Goal: Obtain resource: Download file/media

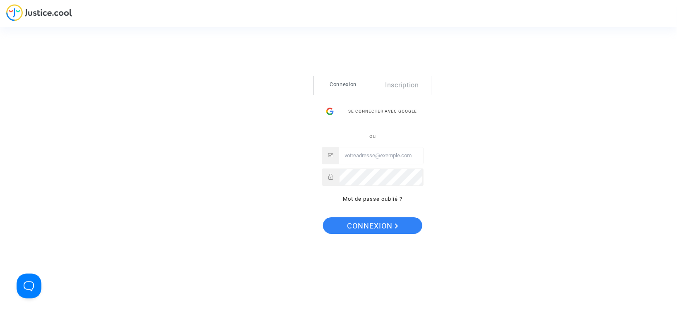
type input "daf@tunisair.fr"
click at [380, 223] on span "Connexion" at bounding box center [372, 225] width 51 height 17
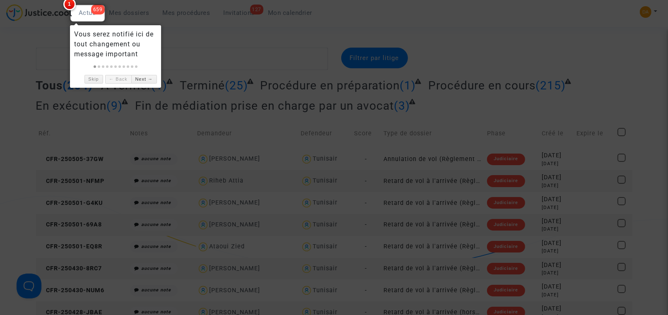
click at [193, 48] on div at bounding box center [334, 157] width 668 height 315
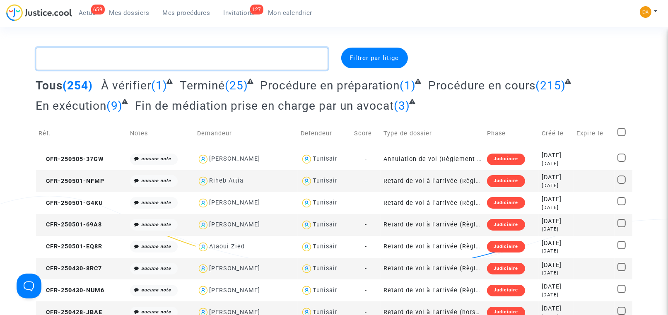
click at [134, 61] on textarea at bounding box center [182, 59] width 292 height 22
paste textarea "CFR-250327-QD4J"
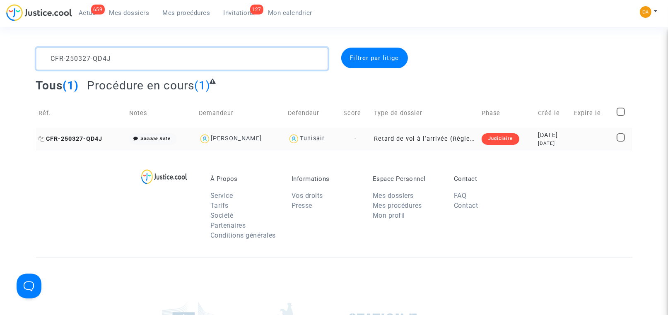
type textarea "CFR-250327-QD4J"
click at [88, 139] on span "CFR-250327-QD4J" at bounding box center [71, 138] width 64 height 7
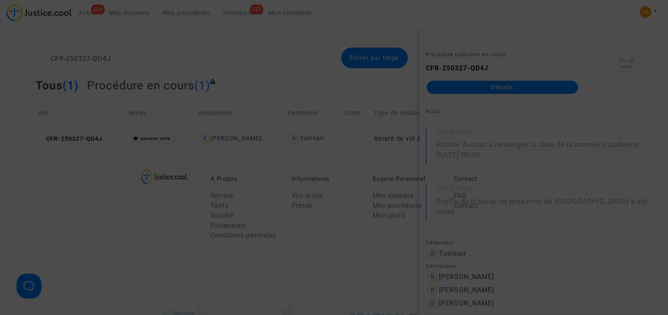
click at [497, 87] on div at bounding box center [334, 157] width 668 height 315
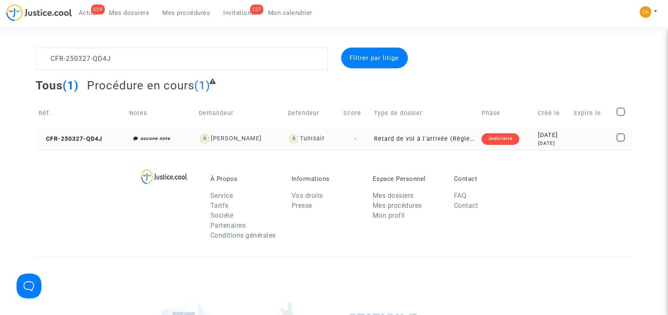
click at [620, 137] on span at bounding box center [620, 137] width 8 height 8
click at [620, 142] on input "checkbox" at bounding box center [620, 142] width 0 height 0
checkbox input "true"
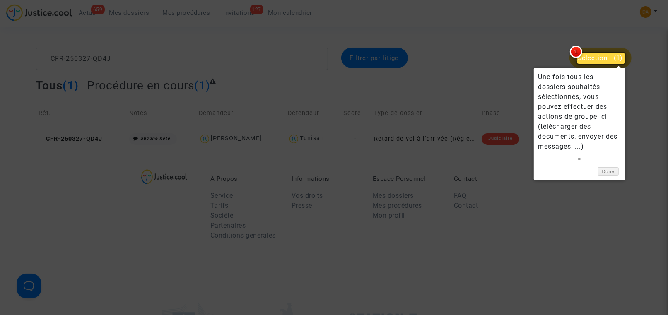
click at [532, 51] on div at bounding box center [334, 157] width 668 height 315
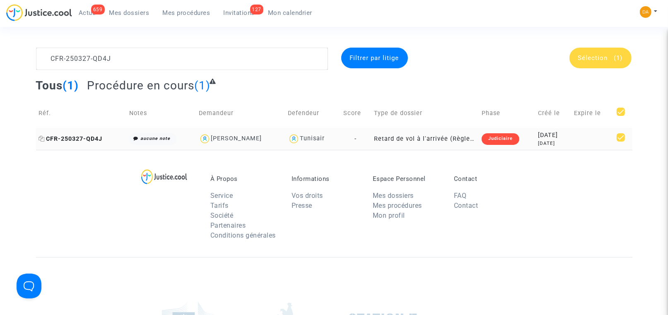
click at [89, 140] on span "CFR-250327-QD4J" at bounding box center [71, 138] width 64 height 7
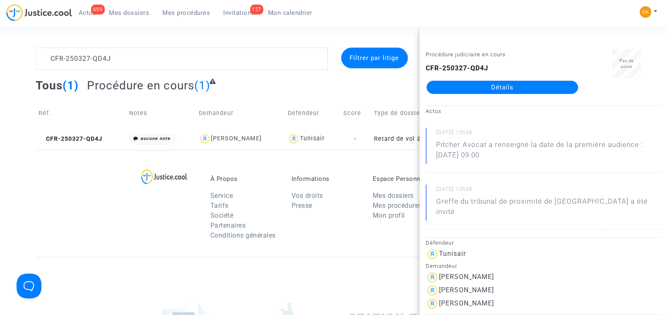
click at [509, 86] on link "Détails" at bounding box center [501, 87] width 151 height 13
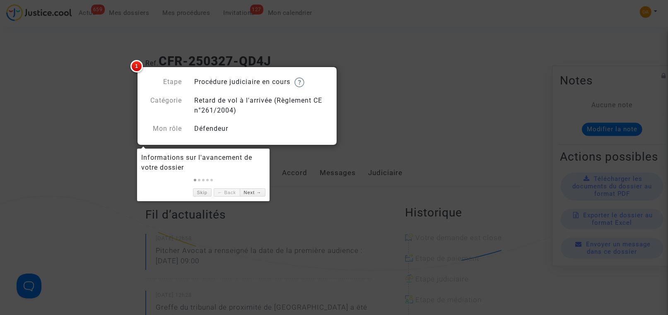
click at [67, 118] on div at bounding box center [334, 157] width 668 height 315
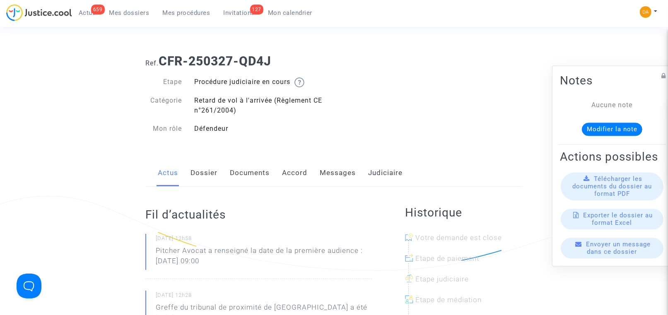
click at [610, 197] on span "Télécharger les documents du dossier au format PDF" at bounding box center [611, 186] width 79 height 22
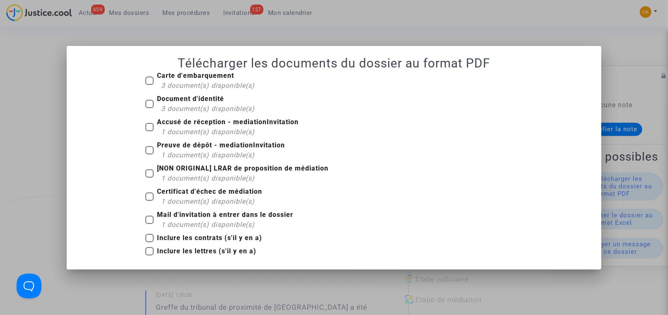
click at [188, 81] on div "3 document(s) disponible(s)" at bounding box center [208, 86] width 94 height 10
click at [149, 85] on input "Carte d'embarquement 3 document(s) disponible(s)" at bounding box center [149, 85] width 0 height 0
checkbox input "true"
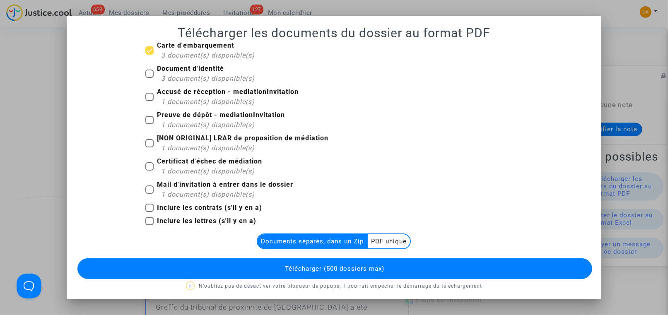
click at [387, 242] on multi-toggle-item "PDF unique" at bounding box center [389, 241] width 42 height 14
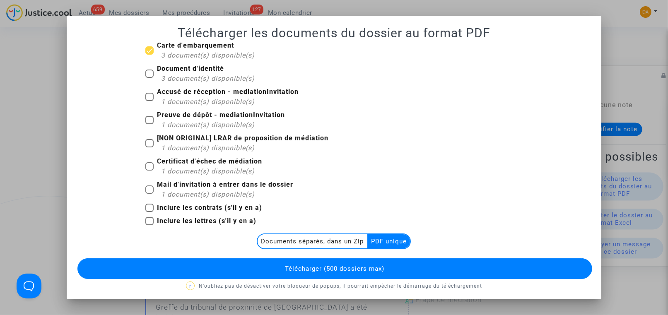
click at [351, 270] on span "Télécharger (500 dossiers max)" at bounding box center [334, 268] width 99 height 7
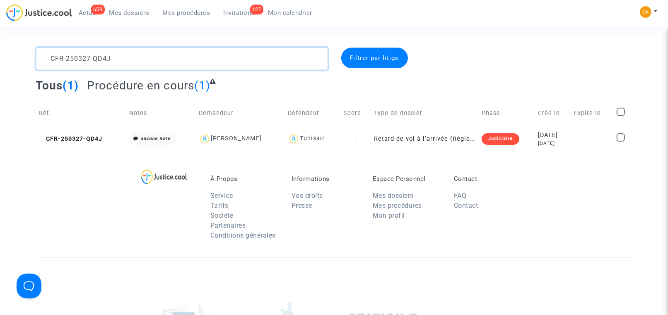
drag, startPoint x: 130, startPoint y: 60, endPoint x: 28, endPoint y: 60, distance: 102.2
click at [28, 60] on div "CFR-250327-QD4J Filtrer par litige Tous (1) Procédure en cours (1) Réf. Notes D…" at bounding box center [334, 99] width 668 height 102
paste textarea "402-MGJN"
type textarea "CFR-250402-MGJN"
click at [621, 139] on span at bounding box center [621, 137] width 8 height 8
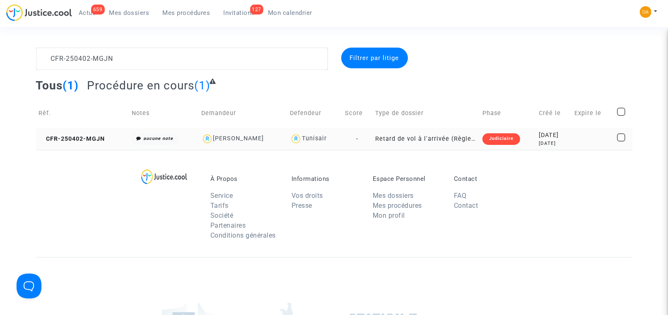
click at [621, 142] on input "checkbox" at bounding box center [620, 142] width 0 height 0
checkbox input "true"
click at [98, 137] on span "CFR-250402-MGJN" at bounding box center [72, 138] width 66 height 7
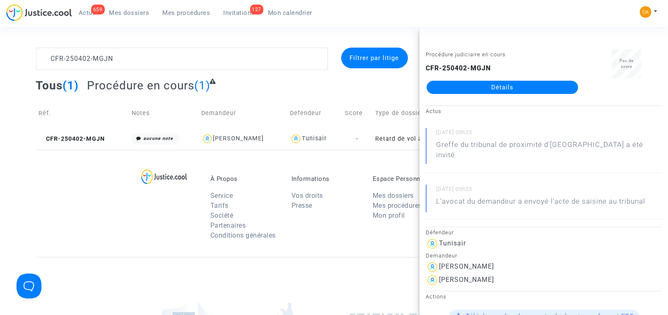
click at [524, 91] on link "Détails" at bounding box center [501, 87] width 151 height 13
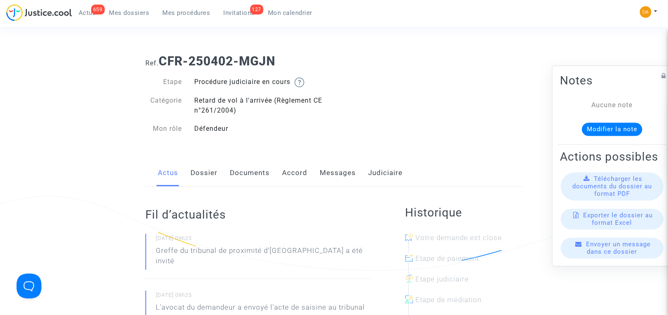
click at [613, 196] on span "Télécharger les documents du dossier au format PDF" at bounding box center [611, 186] width 79 height 22
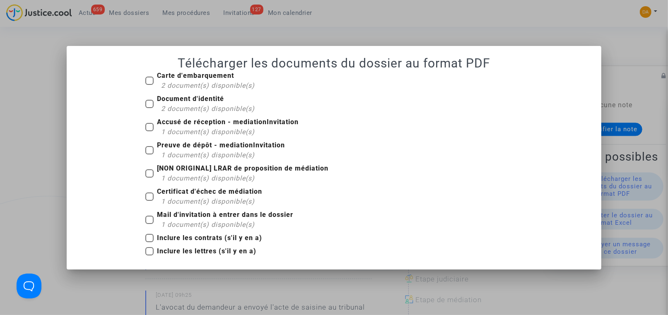
click at [155, 79] on label "Carte d'embarquement 2 document(s) disponible(s)" at bounding box center [199, 81] width 109 height 20
click at [149, 85] on input "Carte d'embarquement 2 document(s) disponible(s)" at bounding box center [149, 85] width 0 height 0
checkbox input "true"
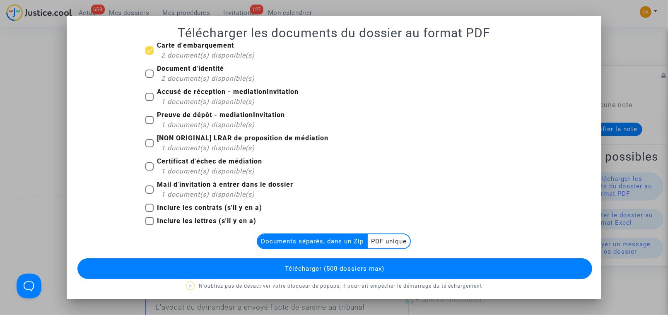
click at [374, 239] on multi-toggle-item "PDF unique" at bounding box center [389, 241] width 42 height 14
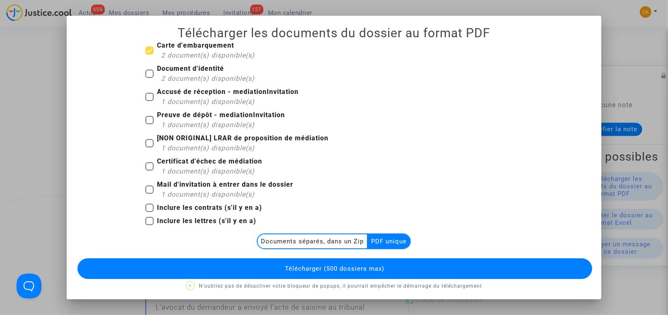
click at [358, 265] on span "Télécharger (500 dossiers max)" at bounding box center [334, 268] width 99 height 7
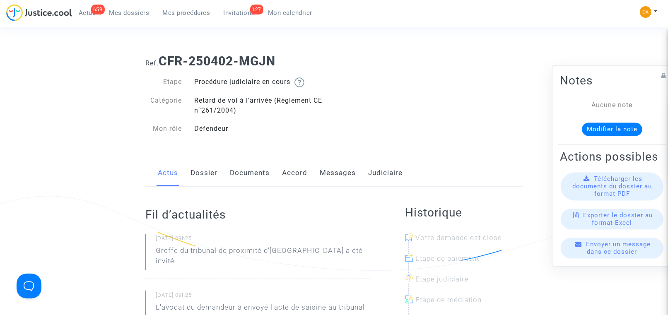
click at [608, 192] on span "Télécharger les documents du dossier au format PDF" at bounding box center [611, 186] width 79 height 22
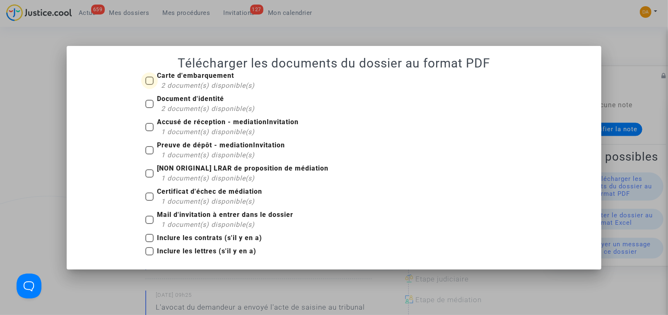
click at [222, 88] on span "2 document(s) disponible(s)" at bounding box center [208, 86] width 94 height 8
click at [149, 85] on input "Carte d'embarquement 2 document(s) disponible(s)" at bounding box center [149, 85] width 0 height 0
checkbox input "true"
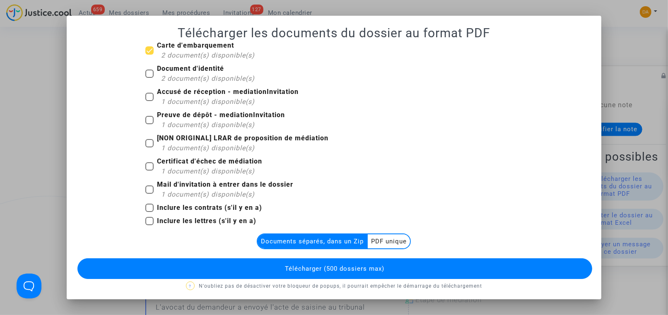
click at [381, 243] on multi-toggle-item "PDF unique" at bounding box center [389, 241] width 42 height 14
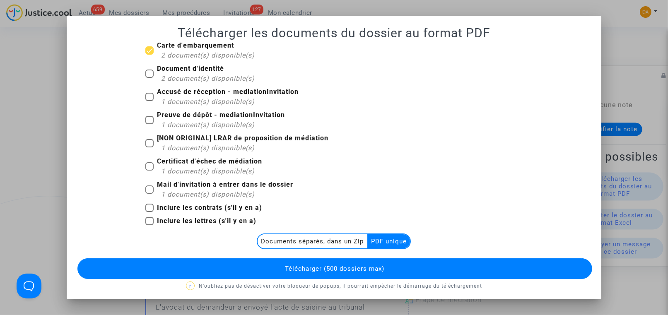
click at [40, 132] on div at bounding box center [334, 157] width 668 height 315
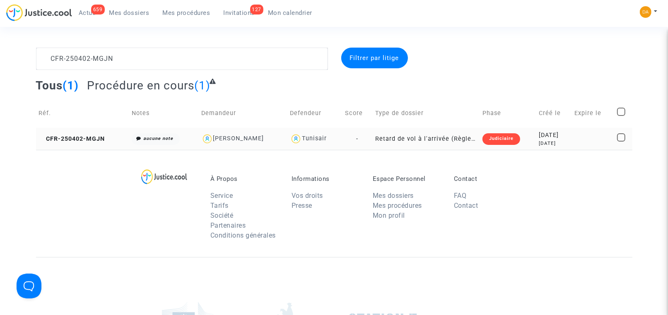
click at [234, 137] on div "[PERSON_NAME]" at bounding box center [238, 138] width 51 height 7
type textarea "CFR-250402-MGJN @"Clarie Galais" @"Pitcher Avocat""
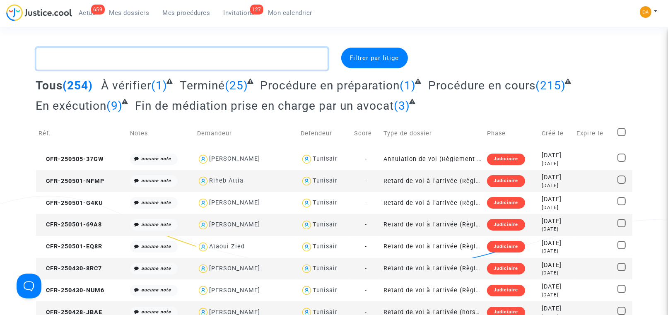
click at [162, 64] on textarea at bounding box center [182, 59] width 292 height 22
paste textarea "CFR-250404-N2HT"
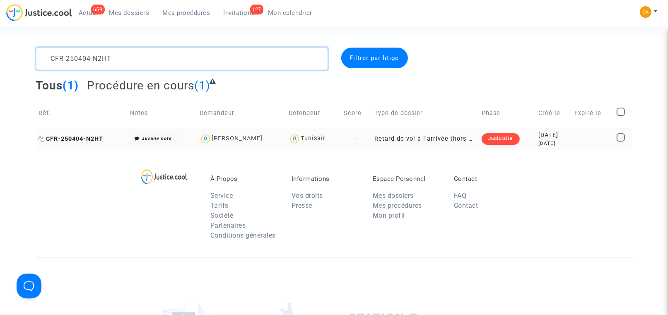
type textarea "CFR-250404-N2HT"
click at [91, 141] on span "CFR-250404-N2HT" at bounding box center [71, 138] width 65 height 7
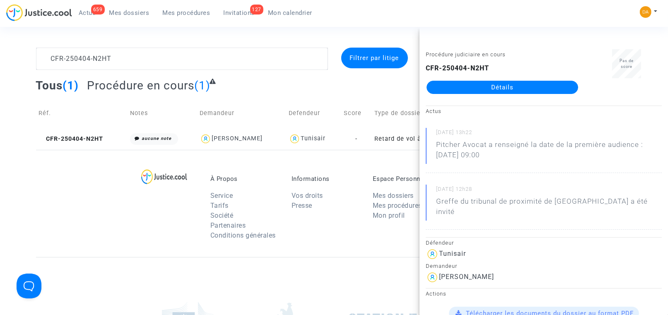
click at [501, 86] on link "Détails" at bounding box center [501, 87] width 151 height 13
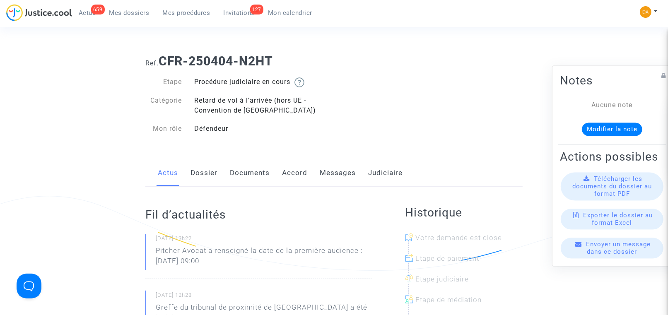
click at [612, 197] on span "Télécharger les documents du dossier au format PDF" at bounding box center [611, 186] width 79 height 22
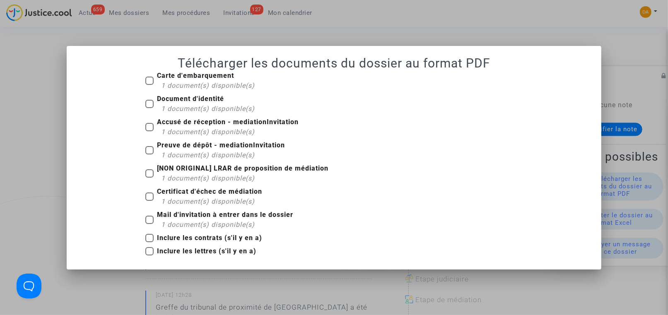
click at [151, 79] on span at bounding box center [149, 81] width 8 height 8
click at [149, 85] on input "Carte d'embarquement 1 document(s) disponible(s)" at bounding box center [149, 85] width 0 height 0
checkbox input "true"
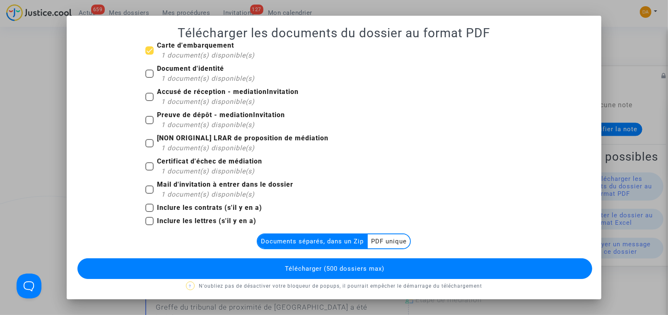
click at [384, 241] on multi-toggle-item "PDF unique" at bounding box center [389, 241] width 42 height 14
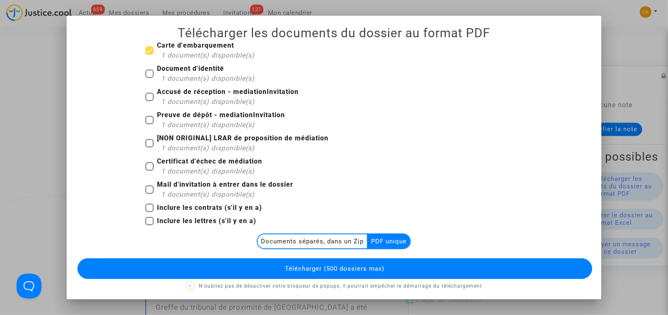
click at [387, 267] on button "Télécharger (500 dossiers max)" at bounding box center [334, 268] width 514 height 21
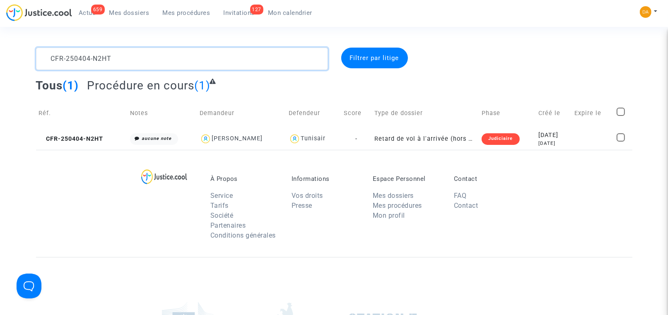
drag, startPoint x: 120, startPoint y: 58, endPoint x: 25, endPoint y: 58, distance: 94.8
click at [25, 58] on div "CFR-250404-N2HT Filtrer par litige Tous (1) Procédure en cours (1) Réf. Notes D…" at bounding box center [334, 99] width 668 height 102
paste textarea "314-77KQ"
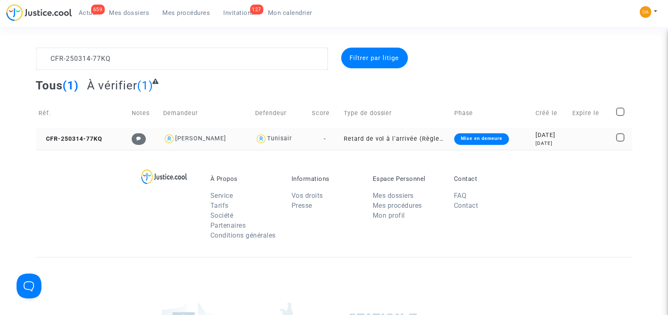
click at [189, 139] on div "Jeannine Honnet" at bounding box center [200, 138] width 51 height 7
type textarea "CFR-250314-77KQ @"Jeannine Honnet" @"Pitcher Avocat""
click at [87, 139] on span "CFR-250314-77KQ" at bounding box center [71, 138] width 64 height 7
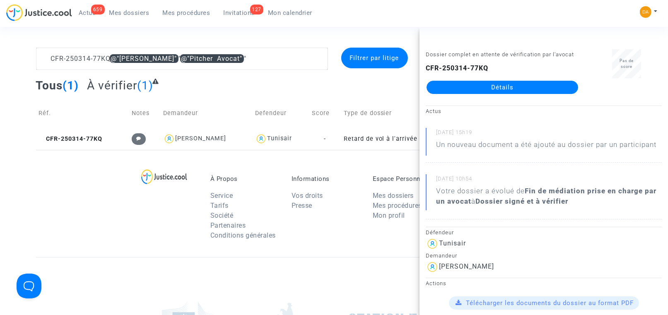
click at [506, 94] on link "Détails" at bounding box center [501, 87] width 151 height 13
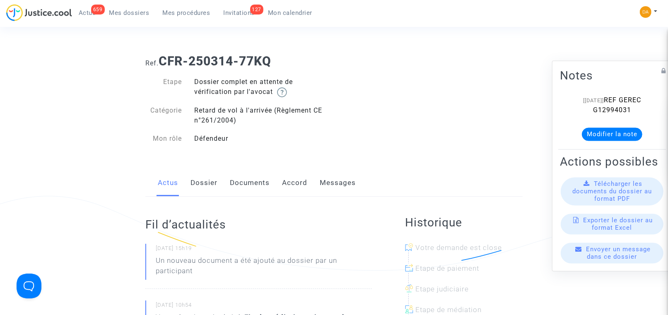
click at [619, 202] on span "Télécharger les documents du dossier au format PDF" at bounding box center [611, 191] width 79 height 22
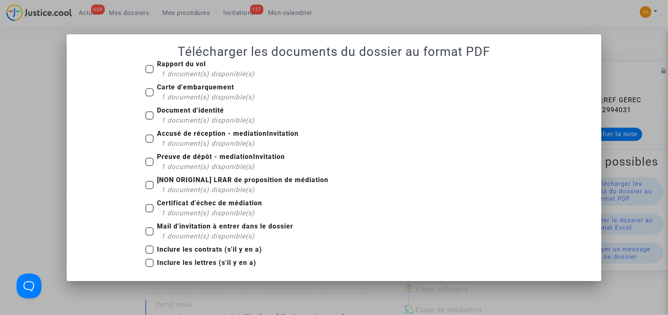
click at [149, 91] on span at bounding box center [149, 92] width 8 height 8
click at [149, 96] on input "Carte d'embarquement 1 document(s) disponible(s)" at bounding box center [149, 96] width 0 height 0
checkbox input "true"
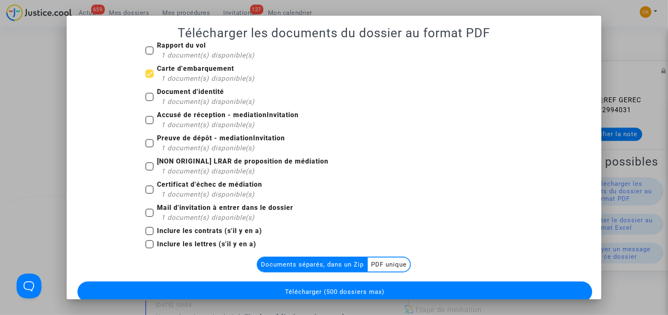
click at [379, 265] on multi-toggle-item "PDF unique" at bounding box center [389, 264] width 42 height 14
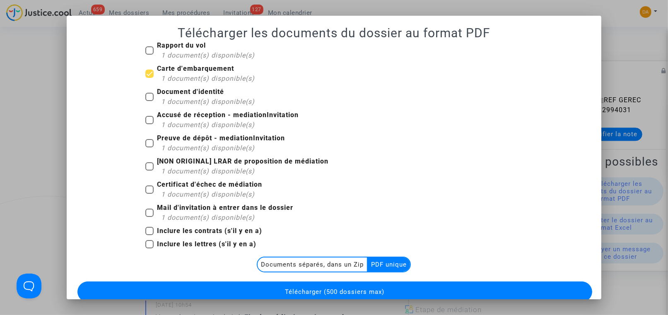
click at [374, 291] on span "Télécharger (500 dossiers max)" at bounding box center [334, 291] width 99 height 7
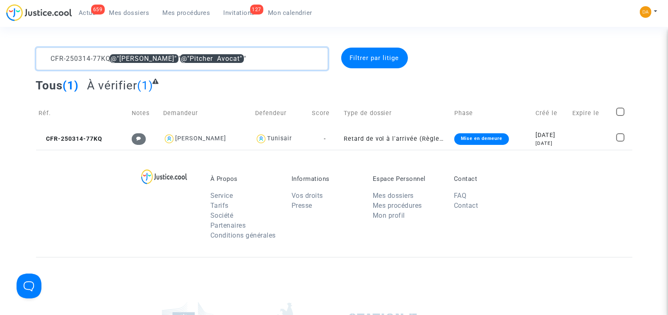
drag, startPoint x: 266, startPoint y: 56, endPoint x: 35, endPoint y: 45, distance: 231.6
click at [35, 45] on section "CFR-250314-77KQ @"Jeannine Honnet" @"Pitcher Avocat" Filtrer par litige Tous (1…" at bounding box center [334, 228] width 668 height 457
paste textarea "3-KKYF"
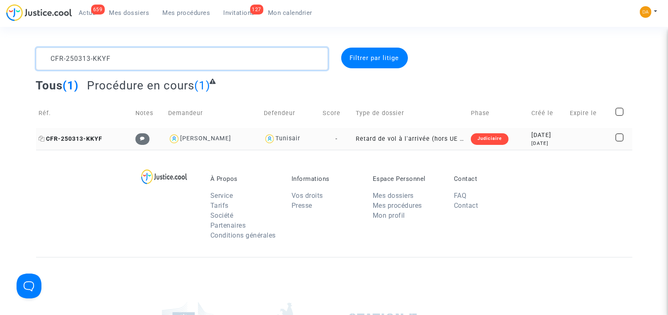
type textarea "CFR-250313-KKYF"
click at [87, 138] on span "CFR-250313-KKYF" at bounding box center [71, 138] width 64 height 7
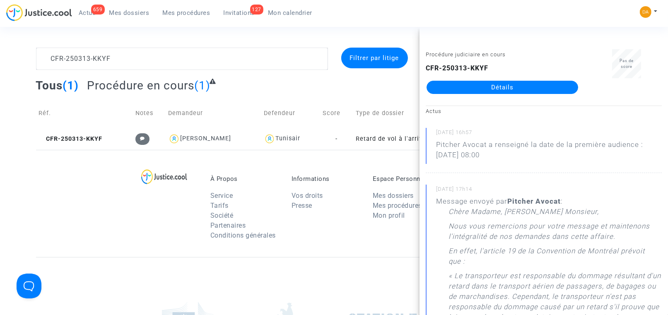
click at [501, 84] on link "Détails" at bounding box center [501, 87] width 151 height 13
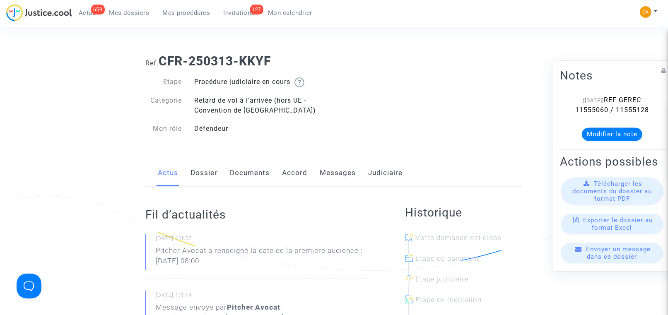
click at [604, 202] on span "Télécharger les documents du dossier au format PDF" at bounding box center [611, 191] width 79 height 22
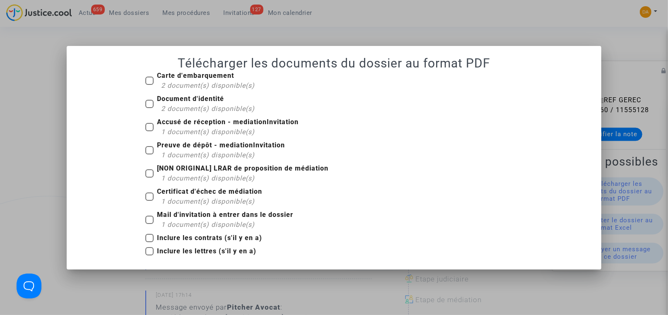
click at [154, 77] on label "Carte d'embarquement 2 document(s) disponible(s)" at bounding box center [199, 81] width 109 height 20
click at [149, 85] on input "Carte d'embarquement 2 document(s) disponible(s)" at bounding box center [149, 85] width 0 height 0
checkbox input "true"
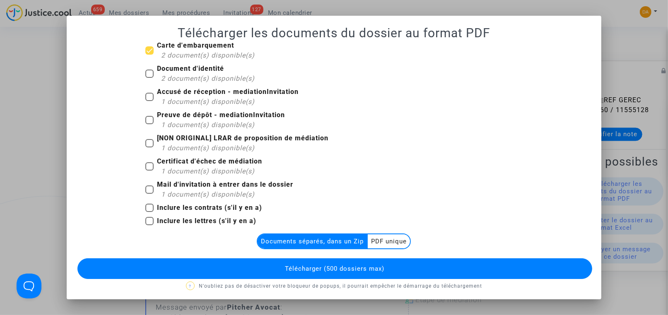
click at [371, 243] on multi-toggle-item "PDF unique" at bounding box center [389, 241] width 42 height 14
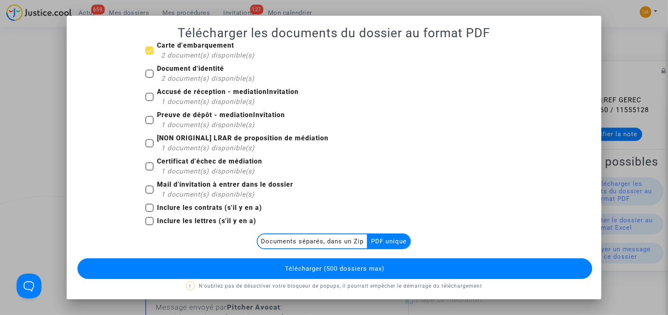
click at [369, 265] on span "Télécharger (500 dossiers max)" at bounding box center [334, 268] width 99 height 7
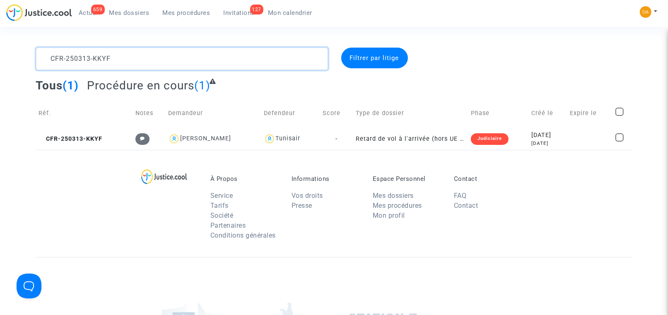
drag, startPoint x: 141, startPoint y: 54, endPoint x: 37, endPoint y: 56, distance: 103.5
click at [37, 56] on textarea at bounding box center [182, 59] width 292 height 22
click at [370, 60] on span "Filtrer par litige" at bounding box center [374, 57] width 49 height 7
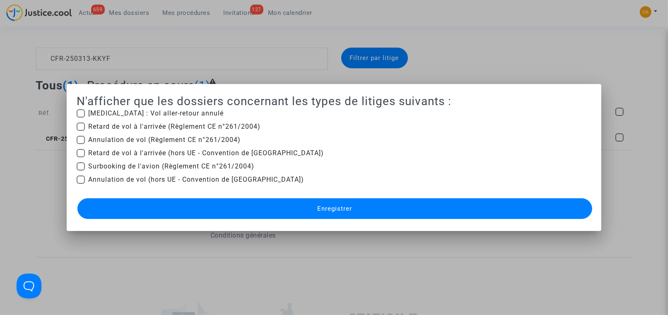
click at [452, 68] on div at bounding box center [334, 157] width 668 height 315
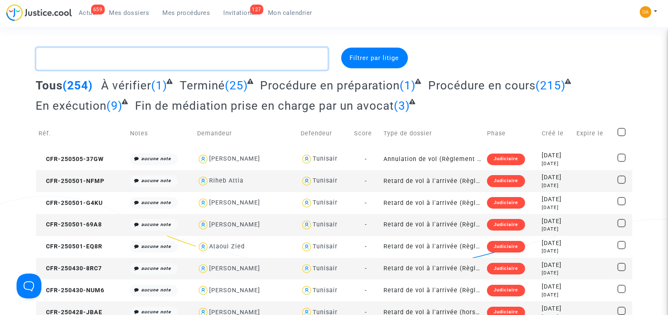
click at [91, 61] on textarea at bounding box center [182, 59] width 292 height 22
paste textarea "CFR-250313-KKYF"
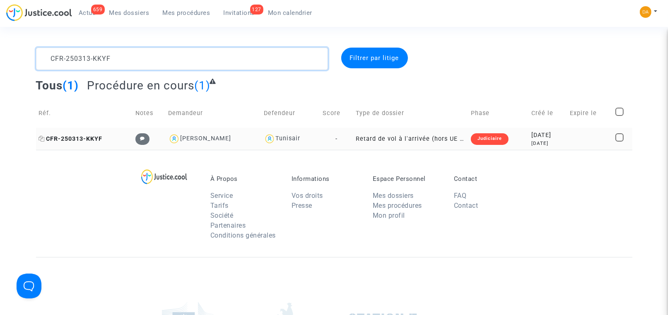
type textarea "CFR-250313-KKYF"
click at [86, 135] on span "CFR-250313-KKYF" at bounding box center [71, 138] width 64 height 7
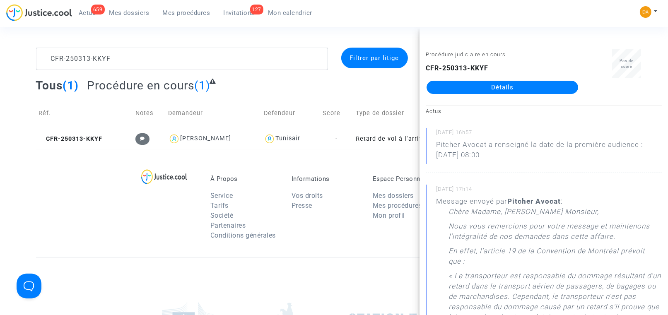
click at [489, 91] on link "Détails" at bounding box center [501, 87] width 151 height 13
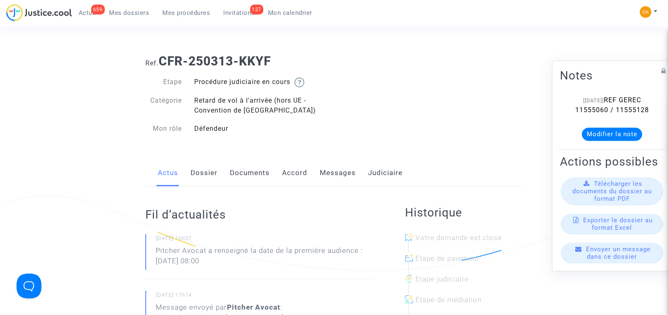
click at [620, 200] on span "Télécharger les documents du dossier au format PDF" at bounding box center [611, 191] width 79 height 22
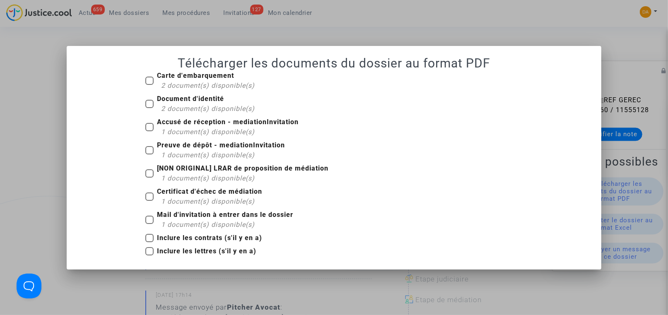
click at [147, 77] on span at bounding box center [149, 81] width 8 height 8
click at [149, 85] on input "Carte d'embarquement 2 document(s) disponible(s)" at bounding box center [149, 85] width 0 height 0
checkbox input "true"
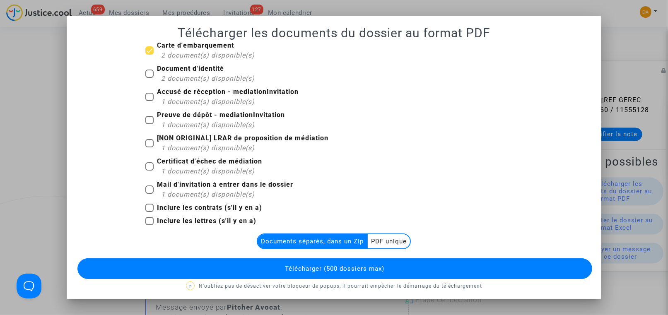
click at [370, 237] on multi-toggle-item "PDF unique" at bounding box center [389, 241] width 42 height 14
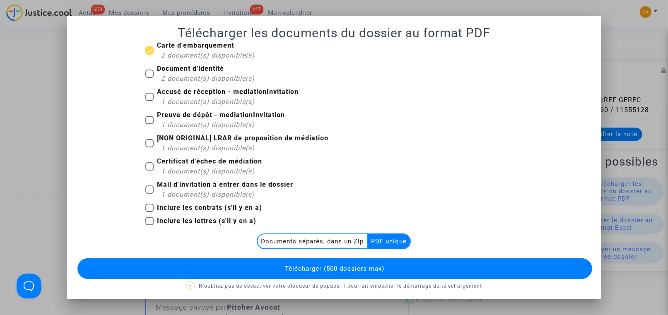
click at [339, 265] on span "Télécharger (500 dossiers max)" at bounding box center [334, 268] width 99 height 7
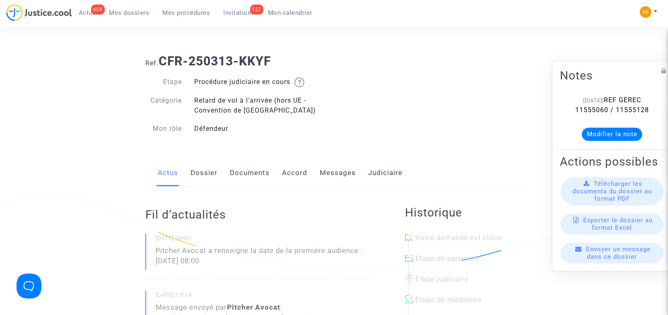
click at [602, 201] on span "Télécharger les documents du dossier au format PDF" at bounding box center [611, 191] width 79 height 22
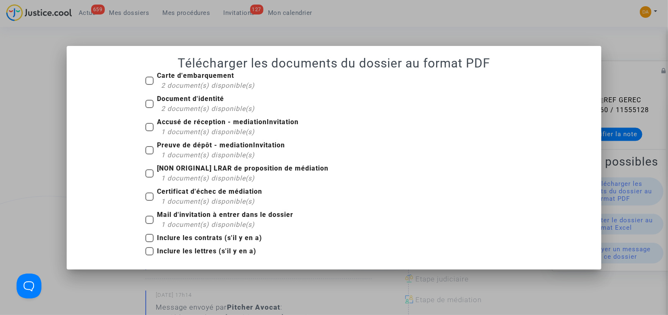
click at [149, 77] on span at bounding box center [149, 81] width 8 height 8
click at [149, 85] on input "Carte d'embarquement 2 document(s) disponible(s)" at bounding box center [149, 85] width 0 height 0
checkbox input "true"
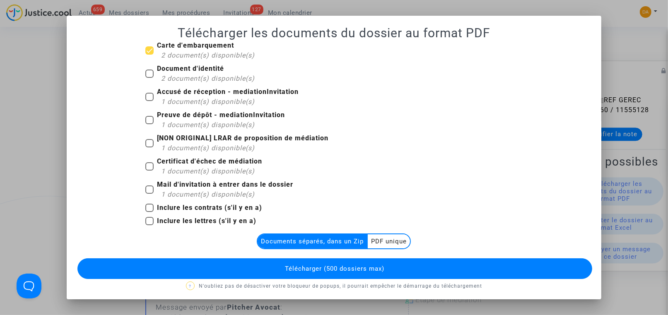
click at [382, 242] on multi-toggle-item "PDF unique" at bounding box center [389, 241] width 42 height 14
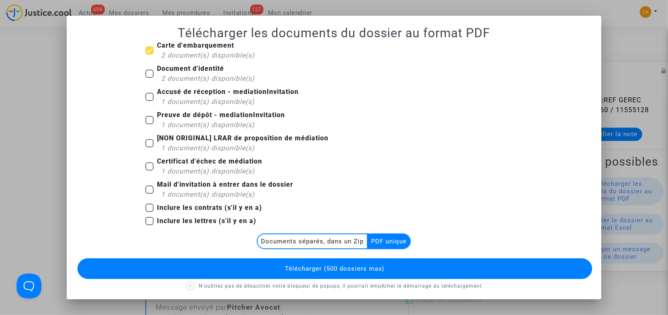
click at [382, 262] on button "Télécharger (500 dossiers max)" at bounding box center [334, 268] width 514 height 21
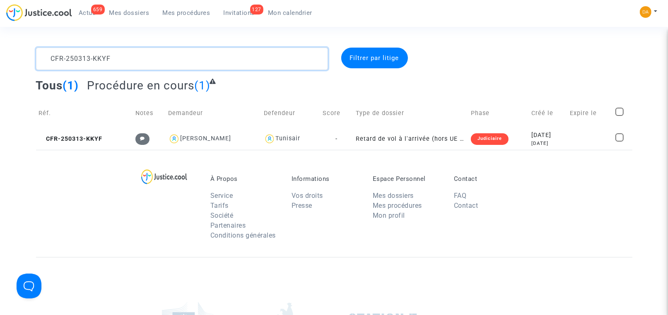
drag, startPoint x: 142, startPoint y: 61, endPoint x: 40, endPoint y: 61, distance: 101.8
click at [40, 61] on textarea at bounding box center [182, 59] width 292 height 22
paste textarea "8-A6HM"
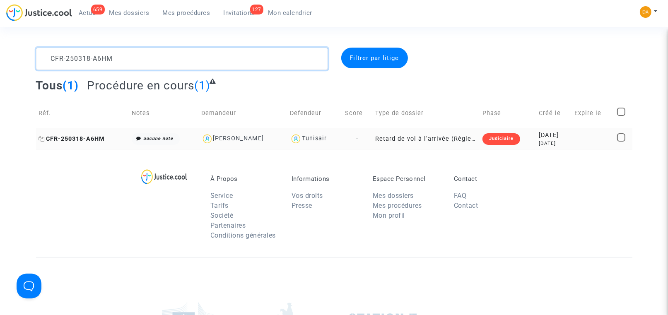
type textarea "CFR-250318-A6HM"
click at [82, 136] on span "CFR-250318-A6HM" at bounding box center [72, 138] width 66 height 7
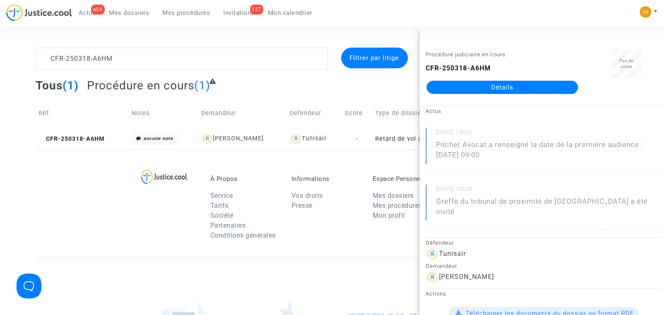
click at [541, 90] on link "Détails" at bounding box center [501, 87] width 151 height 13
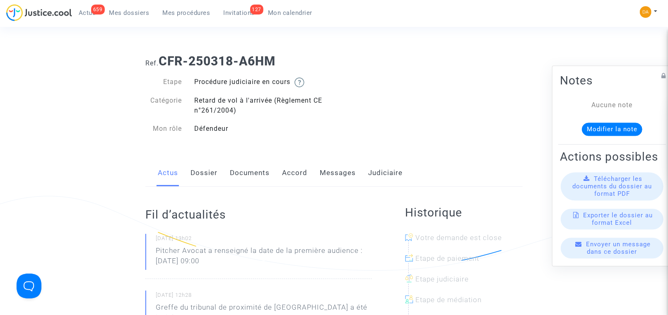
click at [608, 197] on span "Télécharger les documents du dossier au format PDF" at bounding box center [611, 186] width 79 height 22
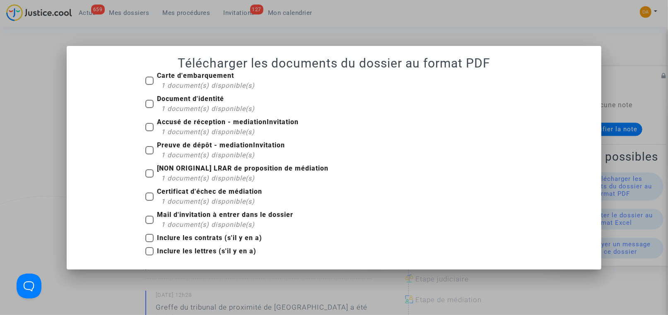
click at [152, 77] on span at bounding box center [149, 81] width 8 height 8
click at [149, 85] on input "Carte d'embarquement 1 document(s) disponible(s)" at bounding box center [149, 85] width 0 height 0
checkbox input "true"
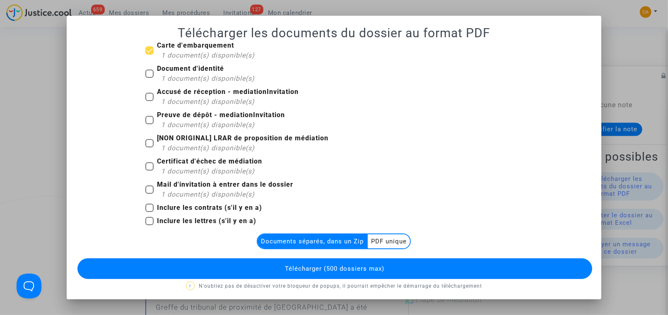
click at [384, 243] on multi-toggle-item "PDF unique" at bounding box center [389, 241] width 42 height 14
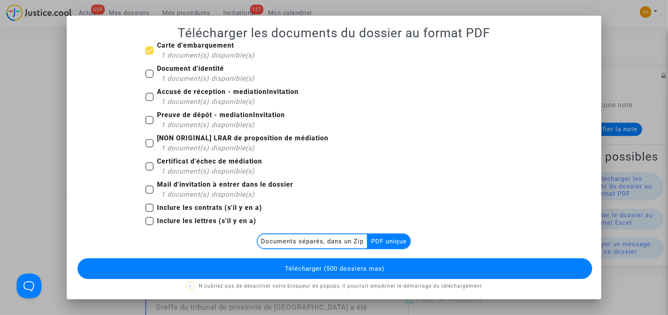
click at [390, 265] on button "Télécharger (500 dossiers max)" at bounding box center [334, 268] width 514 height 21
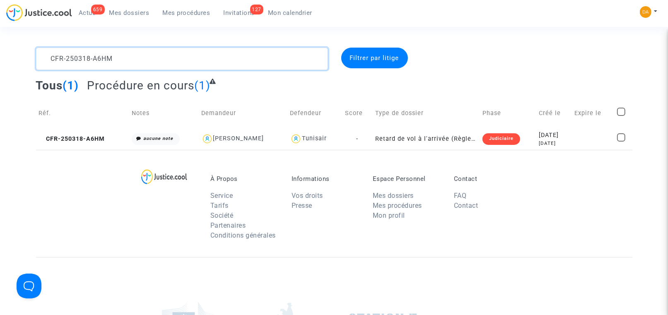
drag, startPoint x: 180, startPoint y: 58, endPoint x: 23, endPoint y: 50, distance: 157.0
click at [23, 50] on div "CFR-250318-A6HM Filtrer par litige Tous (1) Procédure en cours (1) Réf. Notes D…" at bounding box center [334, 99] width 668 height 102
paste textarea "03-QHG"
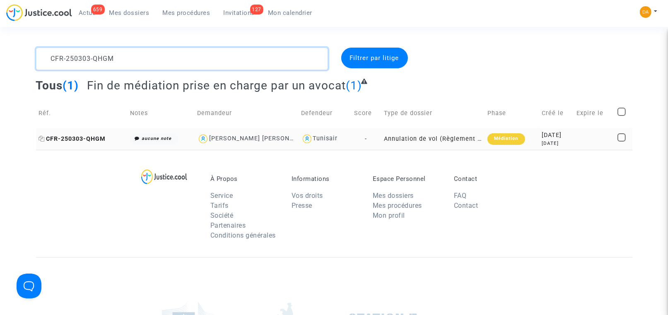
type textarea "CFR-250303-QHGM"
click at [72, 137] on span "CFR-250303-QHGM" at bounding box center [72, 138] width 67 height 7
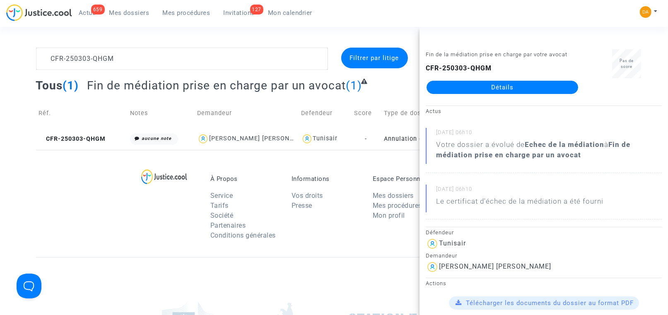
click at [481, 88] on link "Détails" at bounding box center [501, 87] width 151 height 13
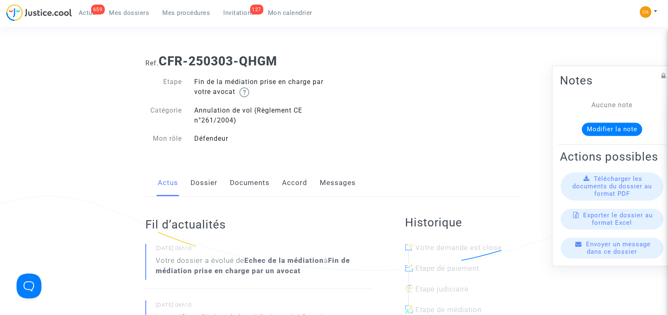
click at [594, 197] on span "Télécharger les documents du dossier au format PDF" at bounding box center [611, 186] width 79 height 22
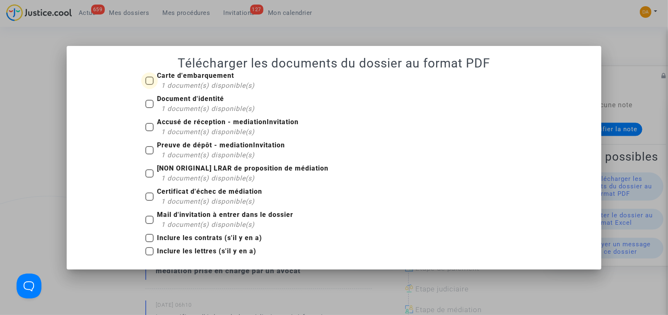
click at [163, 78] on b "Carte d'embarquement" at bounding box center [195, 76] width 77 height 8
click at [149, 85] on input "Carte d'embarquement 1 document(s) disponible(s)" at bounding box center [149, 85] width 0 height 0
checkbox input "true"
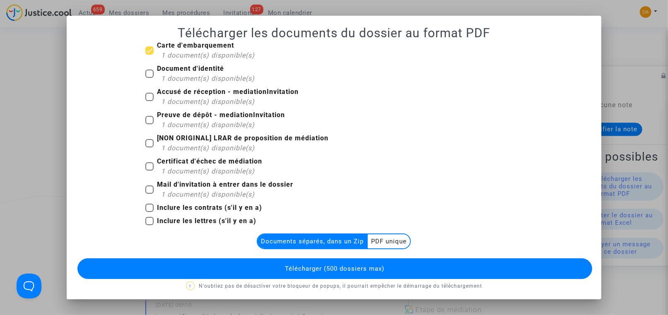
click at [384, 241] on multi-toggle-item "PDF unique" at bounding box center [389, 241] width 42 height 14
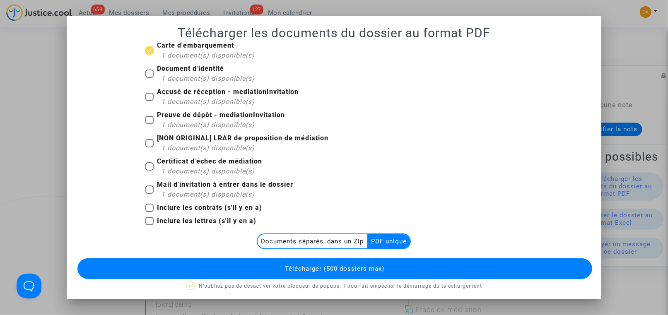
click at [383, 263] on button "Télécharger (500 dossiers max)" at bounding box center [334, 268] width 514 height 21
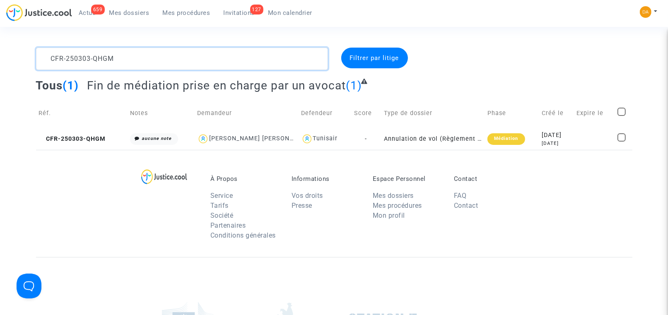
drag, startPoint x: 183, startPoint y: 59, endPoint x: 62, endPoint y: 55, distance: 121.3
click at [62, 55] on textarea at bounding box center [182, 59] width 292 height 22
click at [109, 54] on textarea at bounding box center [182, 59] width 292 height 22
drag, startPoint x: 111, startPoint y: 53, endPoint x: 17, endPoint y: 53, distance: 94.0
click at [17, 53] on div "CFR-250303-QHGM Filtrer par litige Tous (1) Fin de médiation prise en charge pa…" at bounding box center [334, 99] width 668 height 102
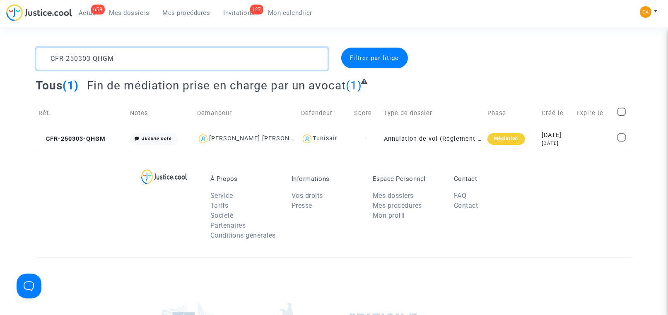
paste textarea "221-XF9Q"
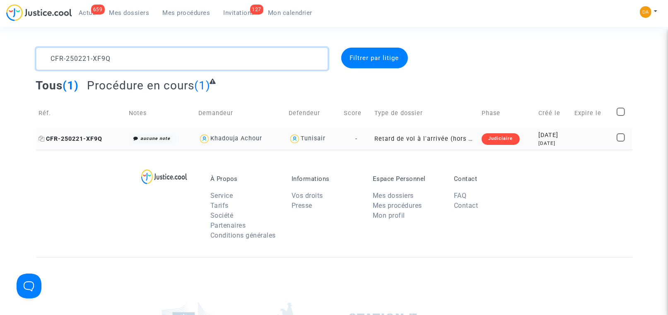
type textarea "CFR-250221-XF9Q"
click at [87, 136] on span "CFR-250221-XF9Q" at bounding box center [71, 138] width 64 height 7
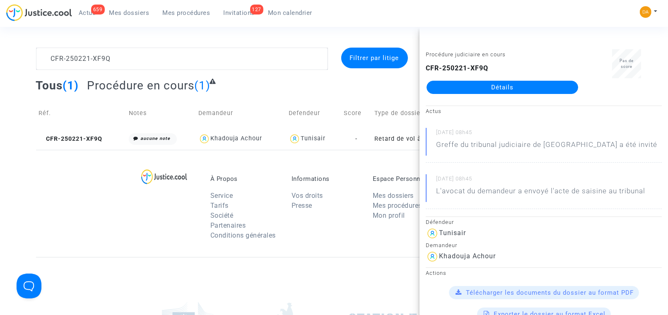
click at [517, 88] on link "Détails" at bounding box center [501, 87] width 151 height 13
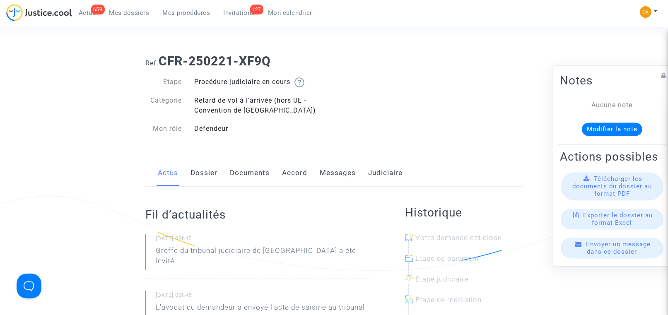
click at [605, 197] on span "Télécharger les documents du dossier au format PDF" at bounding box center [611, 186] width 79 height 22
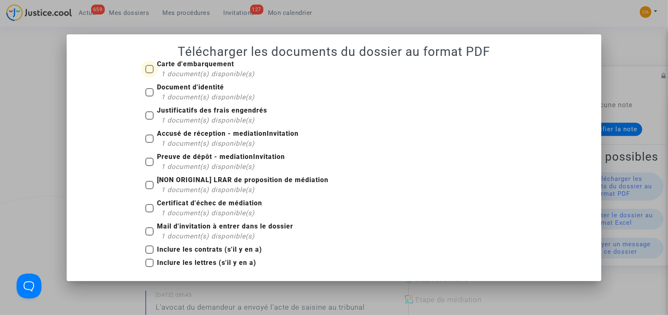
click at [154, 67] on label "Carte d'embarquement 1 document(s) disponible(s)" at bounding box center [199, 69] width 109 height 20
click at [149, 73] on input "Carte d'embarquement 1 document(s) disponible(s)" at bounding box center [149, 73] width 0 height 0
checkbox input "true"
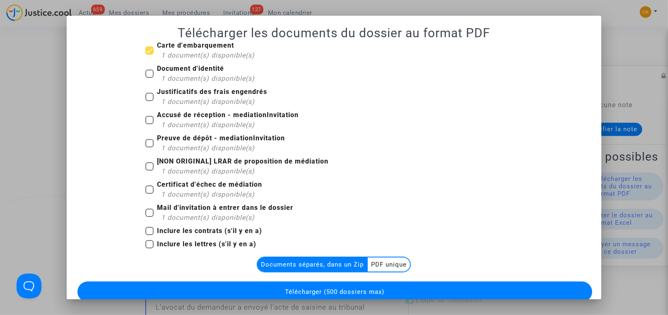
click at [378, 262] on multi-toggle-item "PDF unique" at bounding box center [389, 264] width 42 height 14
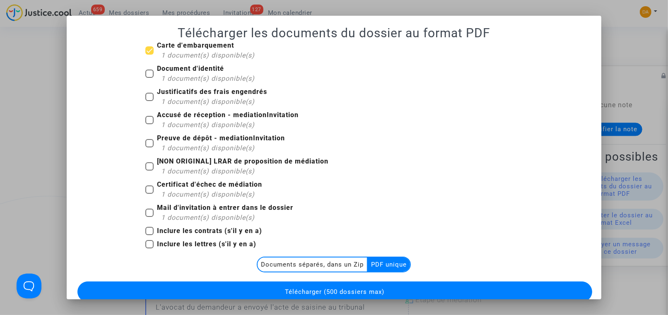
click at [388, 288] on button "Télécharger (500 dossiers max)" at bounding box center [334, 291] width 514 height 21
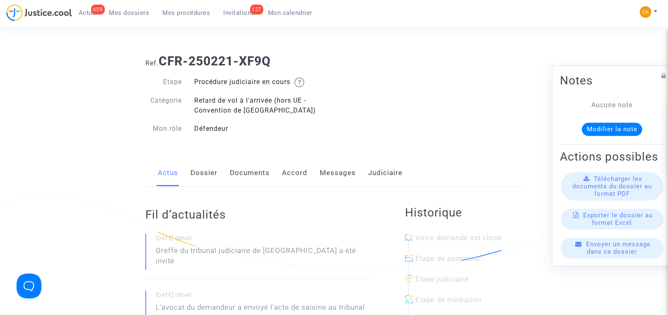
click at [604, 190] on span "Télécharger les documents du dossier au format PDF" at bounding box center [611, 186] width 79 height 22
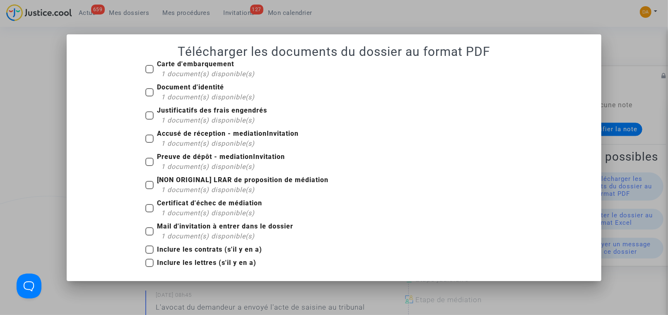
click at [147, 116] on span at bounding box center [149, 115] width 8 height 8
click at [149, 120] on input "Justificatifs des frais engendrés 1 document(s) disponible(s)" at bounding box center [149, 120] width 0 height 0
checkbox input "true"
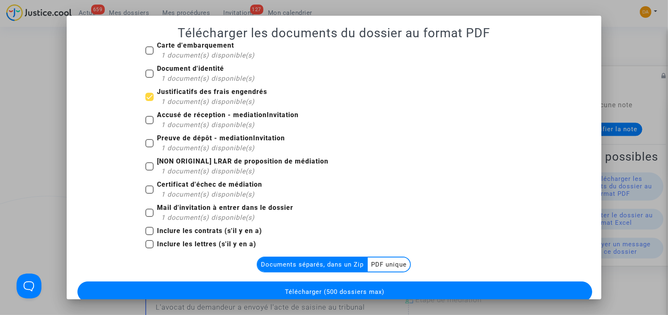
click at [396, 263] on multi-toggle-item "PDF unique" at bounding box center [389, 264] width 42 height 14
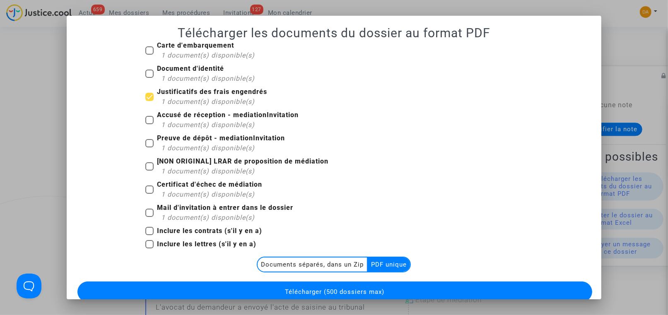
click at [388, 295] on button "Télécharger (500 dossiers max)" at bounding box center [334, 291] width 514 height 21
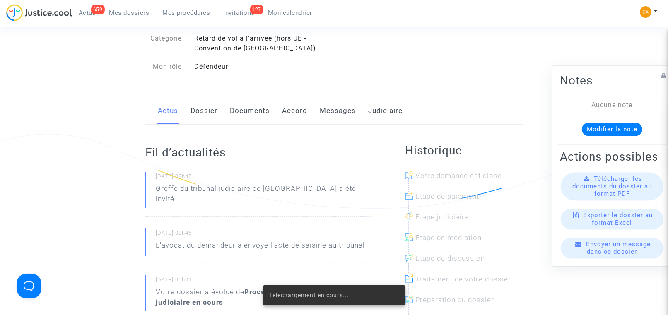
scroll to position [124, 0]
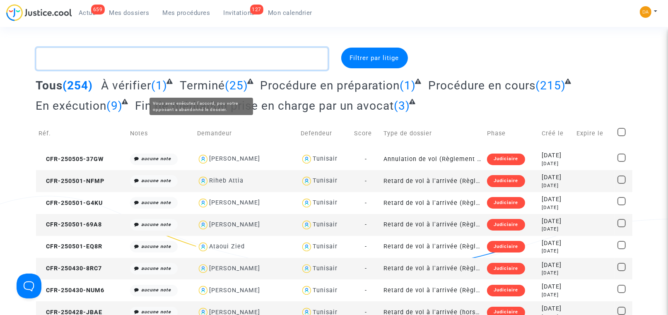
click at [180, 65] on textarea at bounding box center [182, 59] width 292 height 22
paste textarea "CFR-250220-DHZ7"
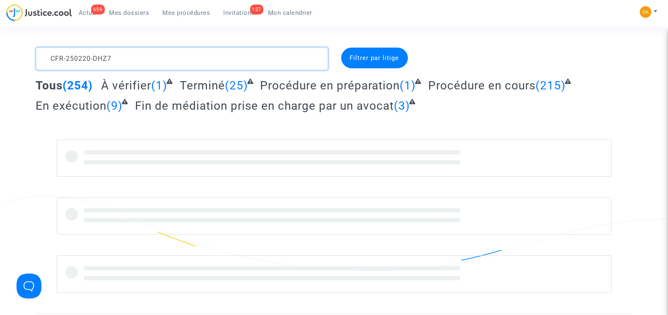
type textarea "CFR-250220-DHZ7"
click at [389, 59] on span "Filtrer par litige" at bounding box center [374, 57] width 49 height 7
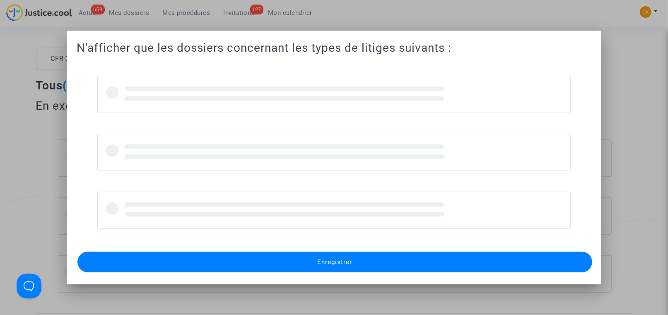
click at [28, 152] on div at bounding box center [334, 157] width 668 height 315
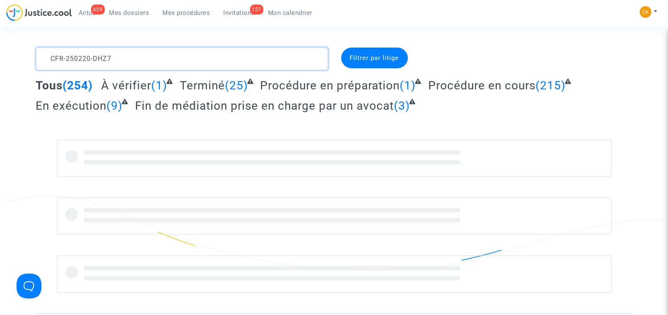
click at [129, 55] on textarea at bounding box center [182, 59] width 292 height 22
click at [160, 60] on textarea at bounding box center [182, 59] width 292 height 22
drag, startPoint x: 156, startPoint y: 60, endPoint x: 31, endPoint y: 61, distance: 124.6
click at [31, 61] on div "CFR-250220-DHZ7" at bounding box center [182, 59] width 304 height 22
click at [151, 56] on textarea at bounding box center [182, 59] width 292 height 22
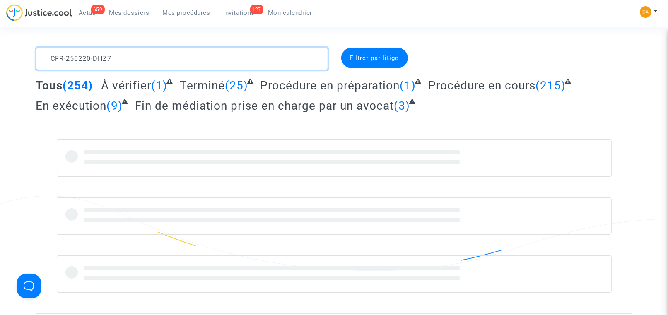
click at [151, 58] on textarea at bounding box center [182, 59] width 292 height 22
click at [371, 62] on div "Filtrer par litige" at bounding box center [374, 58] width 67 height 21
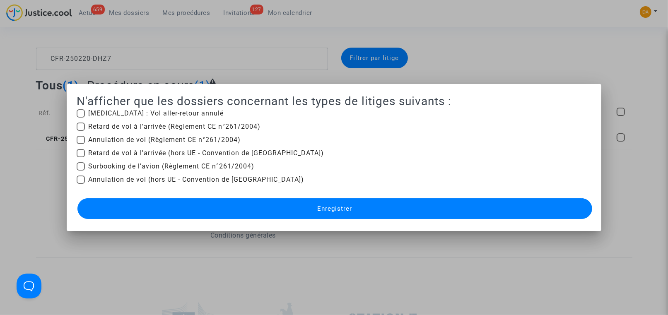
click at [25, 161] on div at bounding box center [334, 157] width 668 height 315
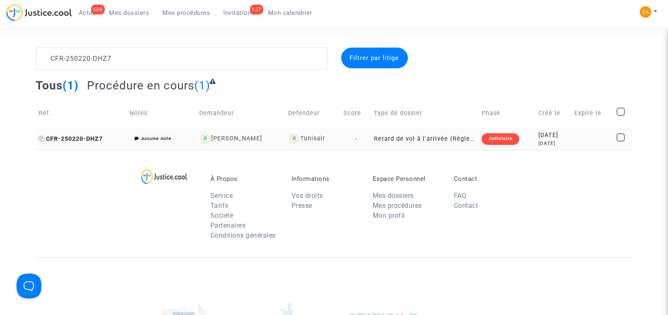
click at [67, 138] on span "CFR-250220-DHZ7" at bounding box center [71, 138] width 64 height 7
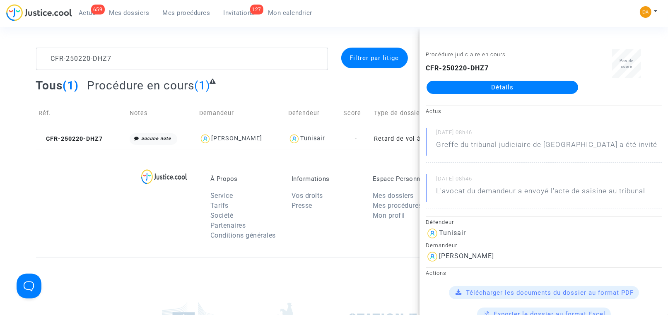
click at [510, 91] on link "Détails" at bounding box center [501, 87] width 151 height 13
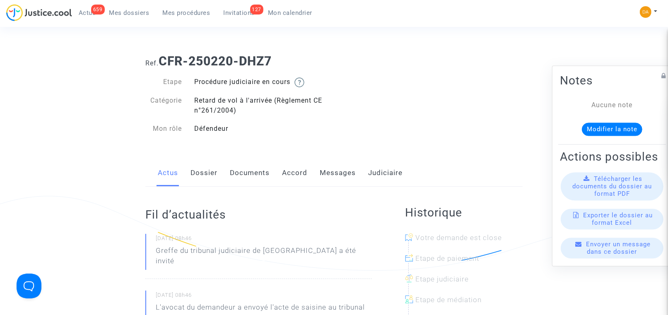
click at [611, 196] on span "Télécharger les documents du dossier au format PDF" at bounding box center [611, 186] width 79 height 22
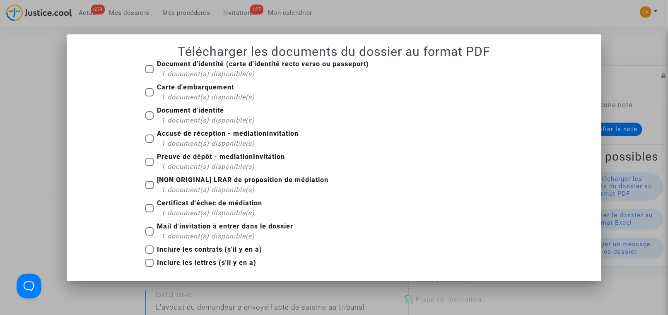
click at [159, 90] on b "Carte d'embarquement" at bounding box center [195, 87] width 77 height 8
click at [149, 96] on input "Carte d'embarquement 1 document(s) disponible(s)" at bounding box center [149, 96] width 0 height 0
checkbox input "true"
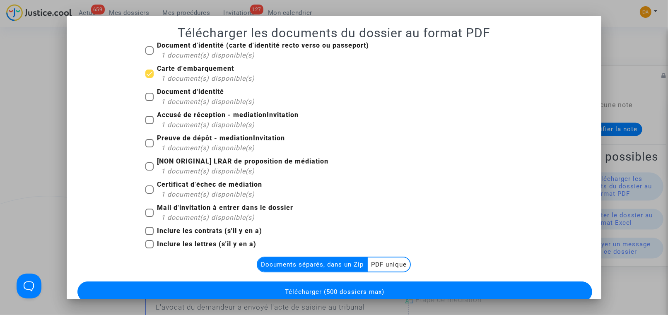
click at [388, 266] on multi-toggle-item "PDF unique" at bounding box center [389, 264] width 42 height 14
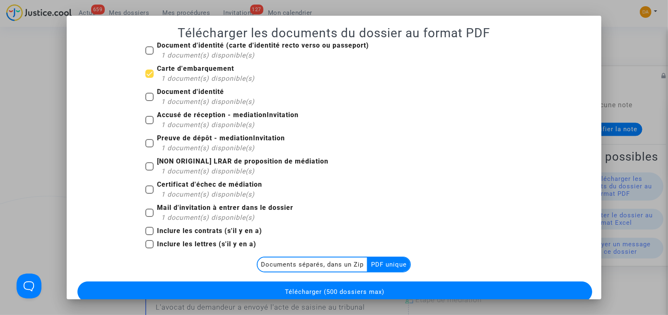
click at [382, 283] on button "Télécharger (500 dossiers max)" at bounding box center [334, 291] width 514 height 21
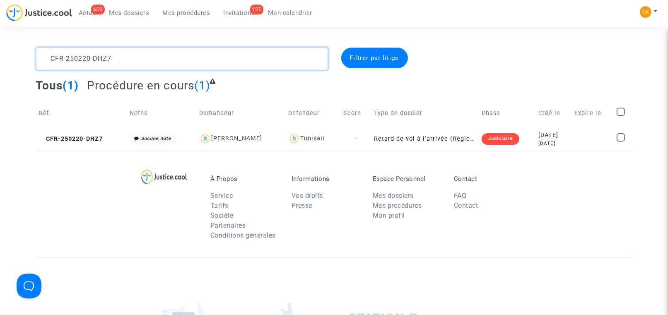
drag, startPoint x: 135, startPoint y: 59, endPoint x: 37, endPoint y: 58, distance: 97.3
click at [37, 58] on textarea at bounding box center [182, 59] width 292 height 22
paste textarea "303-8WGY"
type textarea "CFR-250303-8WGY"
click at [82, 136] on span "CFR-250303-8WGY" at bounding box center [72, 138] width 66 height 7
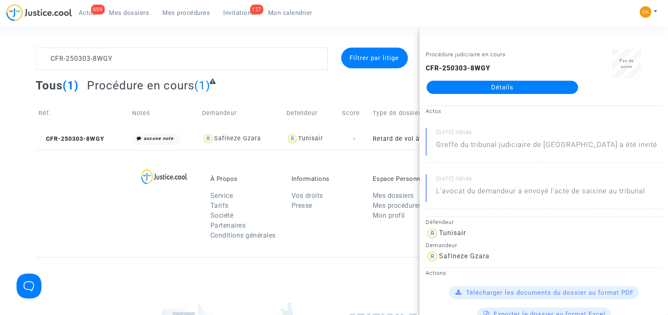
click at [525, 89] on link "Détails" at bounding box center [501, 87] width 151 height 13
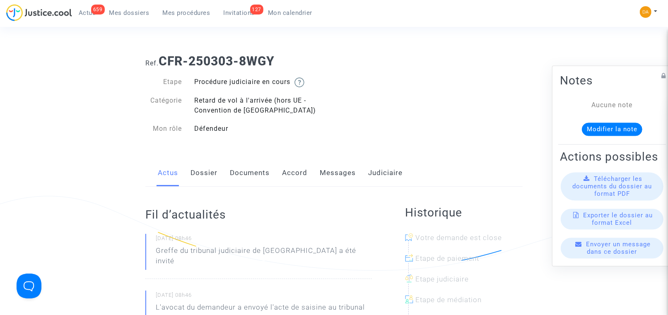
click at [611, 197] on span "Télécharger les documents du dossier au format PDF" at bounding box center [611, 186] width 79 height 22
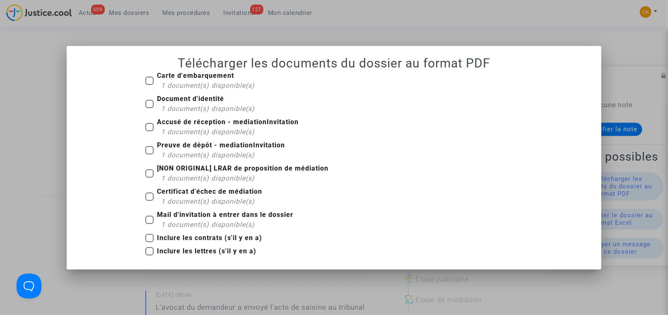
click at [150, 80] on span at bounding box center [149, 81] width 8 height 8
click at [149, 85] on input "Carte d'embarquement 1 document(s) disponible(s)" at bounding box center [149, 85] width 0 height 0
checkbox input "true"
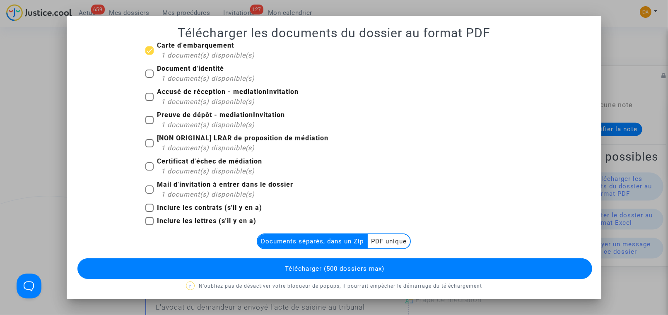
click at [391, 237] on multi-toggle-item "PDF unique" at bounding box center [389, 241] width 42 height 14
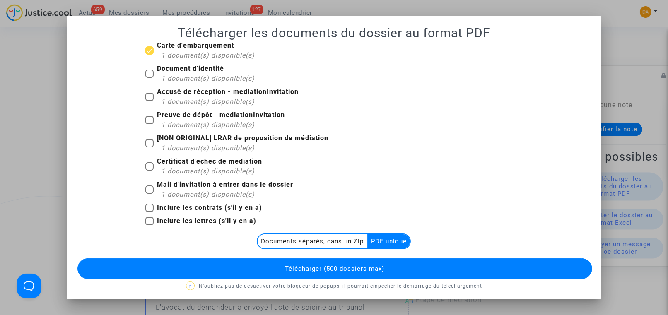
click at [394, 268] on button "Télécharger (500 dossiers max)" at bounding box center [334, 268] width 514 height 21
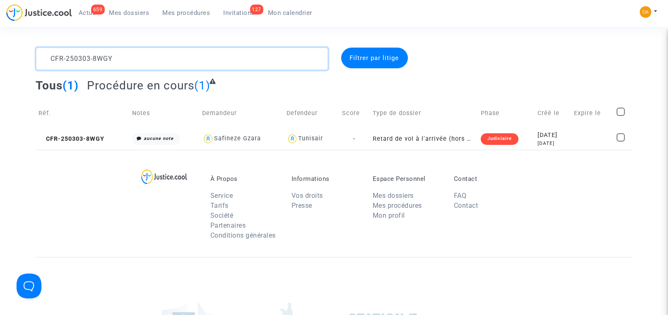
drag, startPoint x: 127, startPoint y: 55, endPoint x: 38, endPoint y: 50, distance: 88.3
click at [38, 50] on textarea at bounding box center [182, 59] width 292 height 22
paste textarea "404-N2HT"
type textarea "CFR-250404-N2HT"
click at [380, 56] on span "Filtrer par litige" at bounding box center [374, 57] width 49 height 7
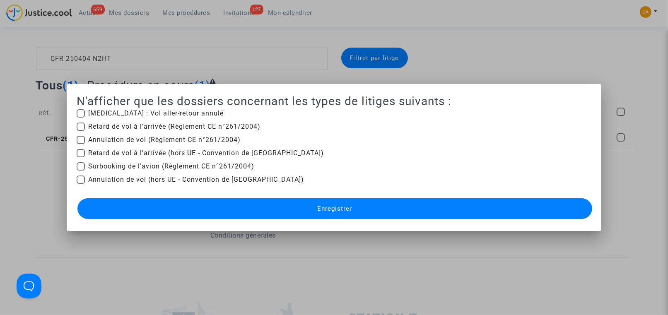
click at [21, 99] on div at bounding box center [334, 157] width 668 height 315
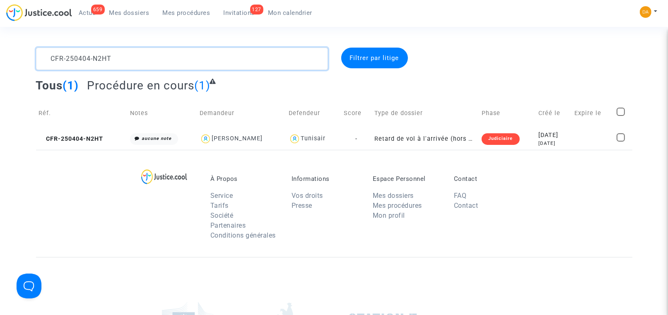
click at [115, 62] on textarea at bounding box center [182, 59] width 292 height 22
click at [82, 136] on span "CFR-250404-N2HT" at bounding box center [71, 138] width 65 height 7
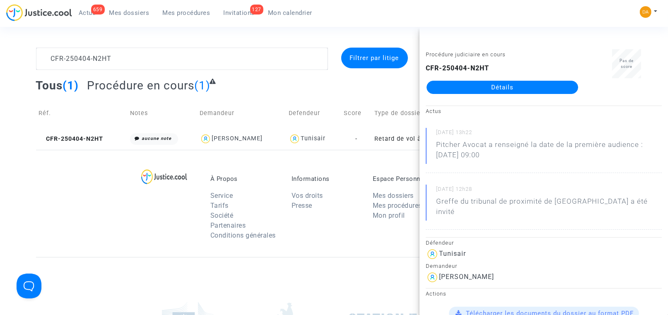
click at [495, 85] on link "Détails" at bounding box center [501, 87] width 151 height 13
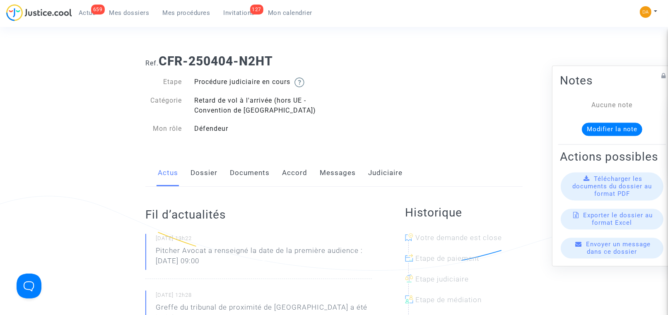
click at [611, 197] on span "Télécharger les documents du dossier au format PDF" at bounding box center [611, 186] width 79 height 22
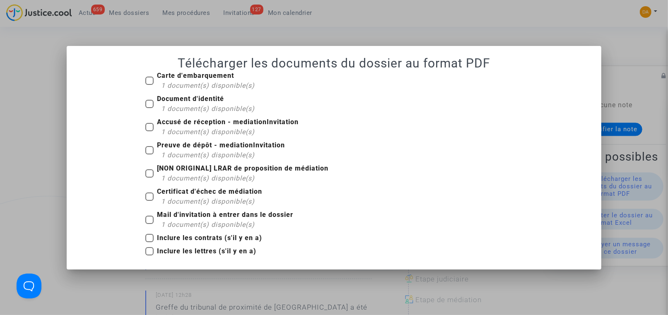
click at [151, 82] on span at bounding box center [149, 81] width 8 height 8
click at [149, 85] on input "Carte d'embarquement 1 document(s) disponible(s)" at bounding box center [149, 85] width 0 height 0
checkbox input "true"
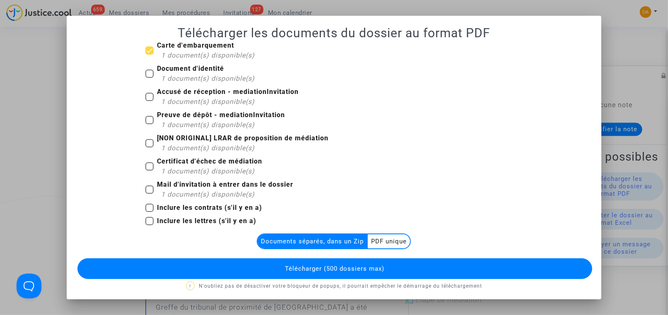
click at [388, 243] on multi-toggle-item "PDF unique" at bounding box center [389, 241] width 42 height 14
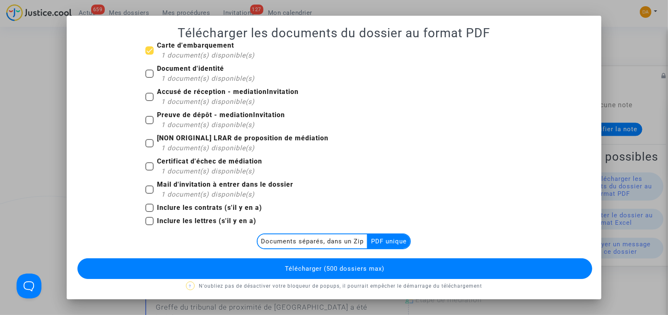
click at [386, 262] on button "Télécharger (500 dossiers max)" at bounding box center [334, 268] width 514 height 21
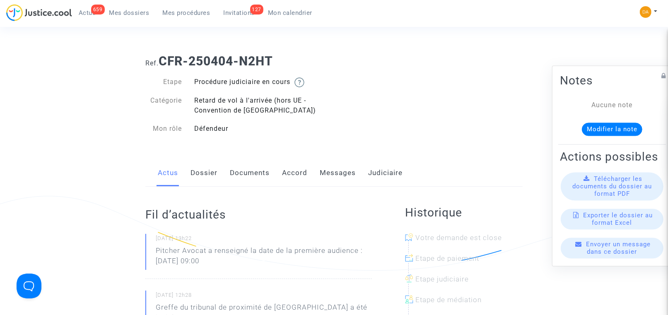
click at [615, 194] on span "Télécharger les documents du dossier au format PDF" at bounding box center [611, 186] width 79 height 22
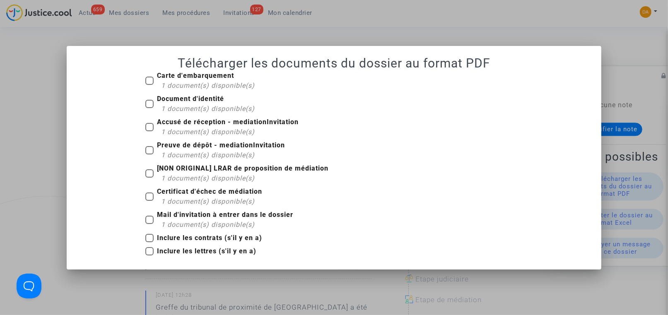
click at [206, 216] on b "Mail d'invitation à entrer dans le dossier" at bounding box center [225, 215] width 136 height 8
click at [149, 224] on input "Mail d'invitation à entrer dans le dossier 1 document(s) disponible(s)" at bounding box center [149, 224] width 0 height 0
checkbox input "true"
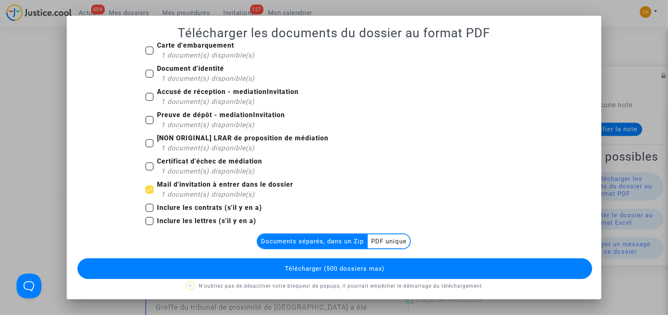
click at [370, 240] on multi-toggle-item "PDF unique" at bounding box center [389, 241] width 42 height 14
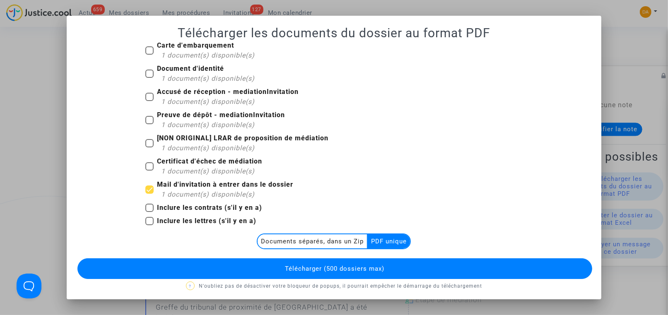
click at [361, 266] on span "Télécharger (500 dossiers max)" at bounding box center [334, 268] width 99 height 7
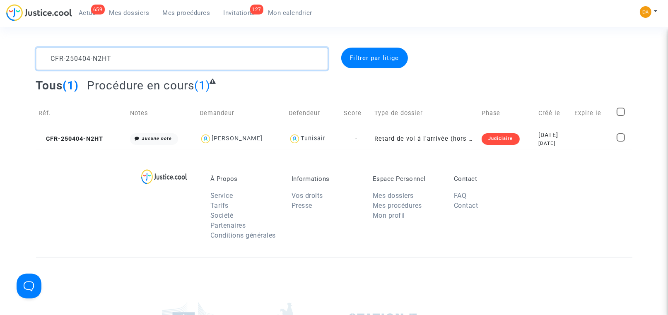
drag, startPoint x: 183, startPoint y: 61, endPoint x: 5, endPoint y: 41, distance: 180.0
click at [5, 41] on section "CFR-250404-N2HT Filtrer par litige Tous (1) Procédure en cours (1) Réf. Notes D…" at bounding box center [334, 228] width 668 height 457
paste textarea "218-D7AR"
type textarea "CFR-250218-D7AR"
click at [85, 137] on span "CFR-250218-D7AR" at bounding box center [71, 138] width 64 height 7
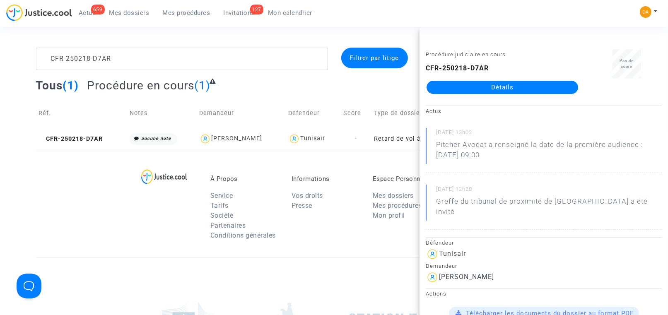
click at [482, 87] on link "Détails" at bounding box center [501, 87] width 151 height 13
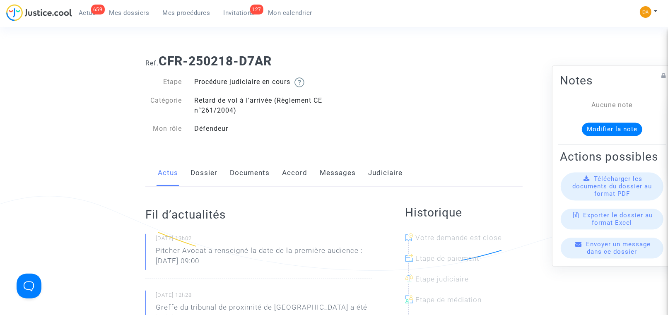
click at [612, 192] on span "Télécharger les documents du dossier au format PDF" at bounding box center [611, 186] width 79 height 22
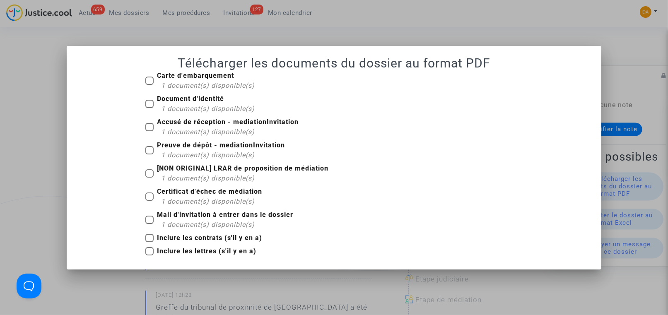
click at [142, 79] on div "Carte d'embarquement 1 document(s) disponible(s)" at bounding box center [333, 82] width 389 height 23
click at [149, 82] on span at bounding box center [149, 81] width 8 height 8
click at [149, 85] on input "Carte d'embarquement 1 document(s) disponible(s)" at bounding box center [149, 85] width 0 height 0
checkbox input "true"
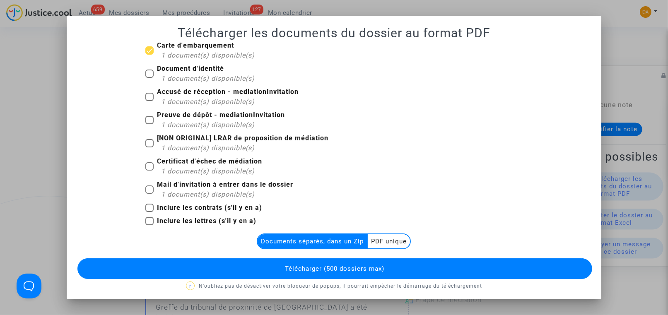
click at [389, 244] on multi-toggle-item "PDF unique" at bounding box center [389, 241] width 42 height 14
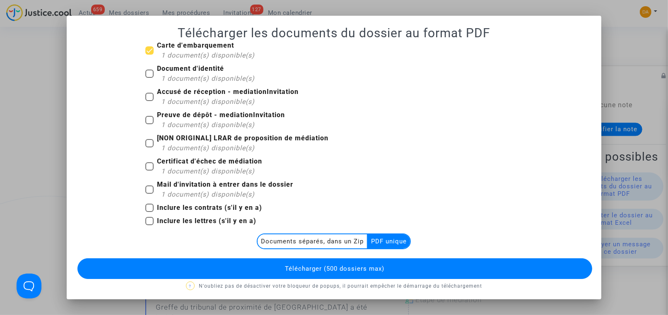
click at [396, 265] on button "Télécharger (500 dossiers max)" at bounding box center [334, 268] width 514 height 21
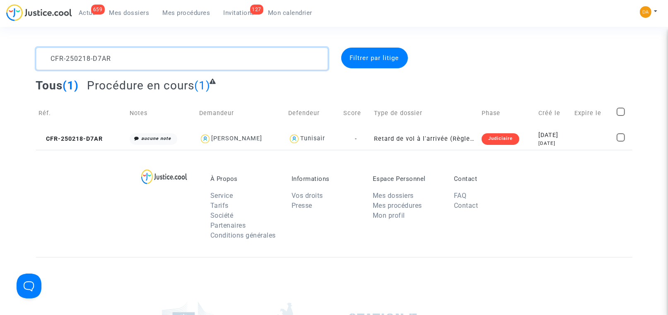
drag, startPoint x: 119, startPoint y: 58, endPoint x: 48, endPoint y: 54, distance: 71.3
click at [48, 54] on textarea at bounding box center [182, 59] width 292 height 22
paste textarea "37XT"
type textarea "CFR-250218-37XT"
drag, startPoint x: 64, startPoint y: 138, endPoint x: 79, endPoint y: 138, distance: 14.9
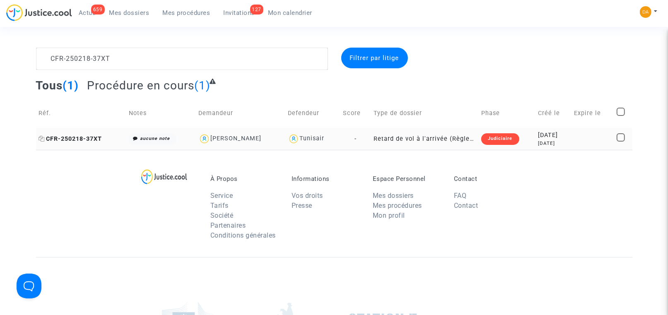
click at [65, 139] on span "CFR-250218-37XT" at bounding box center [70, 138] width 63 height 7
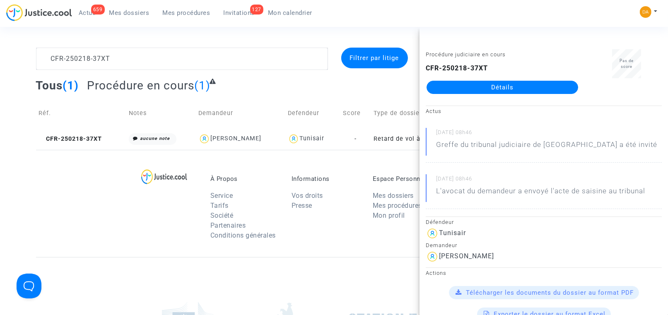
click at [528, 85] on link "Détails" at bounding box center [501, 87] width 151 height 13
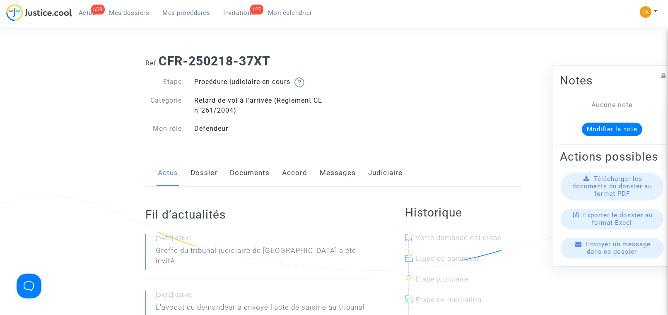
click at [618, 191] on span "Télécharger les documents du dossier au format PDF" at bounding box center [611, 186] width 79 height 22
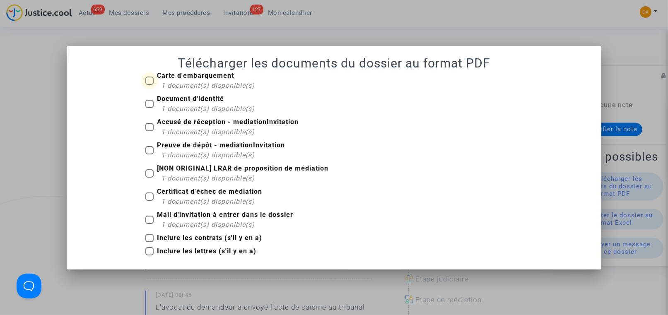
click at [175, 76] on b "Carte d'embarquement" at bounding box center [195, 76] width 77 height 8
click at [149, 85] on input "Carte d'embarquement 1 document(s) disponible(s)" at bounding box center [149, 85] width 0 height 0
checkbox input "true"
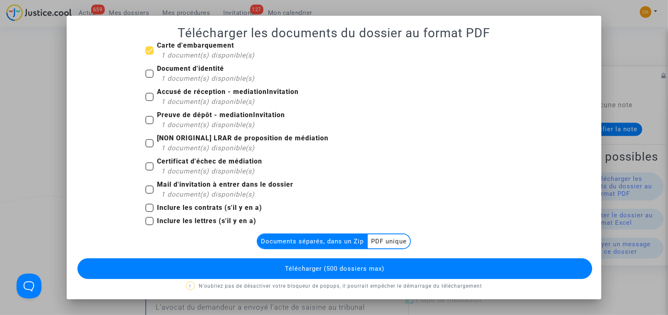
click at [385, 239] on multi-toggle-item "PDF unique" at bounding box center [389, 241] width 42 height 14
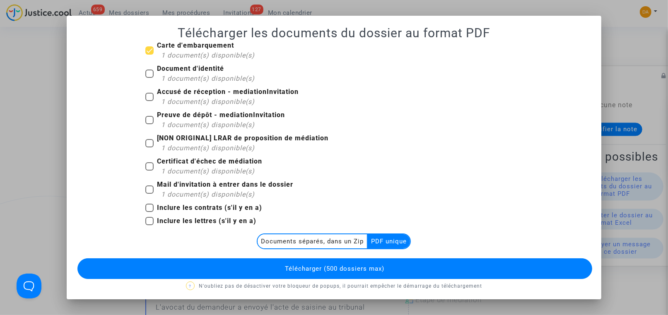
click at [389, 261] on button "Télécharger (500 dossiers max)" at bounding box center [334, 268] width 514 height 21
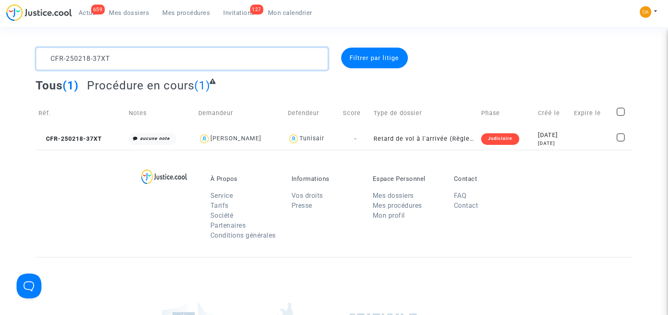
drag, startPoint x: 127, startPoint y: 59, endPoint x: 24, endPoint y: 48, distance: 102.8
click at [24, 48] on div "CFR-250218-37XT Filtrer par litige Tous (1) Procédure en cours (1) Réf. Notes D…" at bounding box center [334, 99] width 668 height 102
paste textarea "00416-R9FX"
type textarea "CFR-200416-R9FX"
click at [95, 138] on span "CFR-200416-R9FX" at bounding box center [70, 138] width 63 height 7
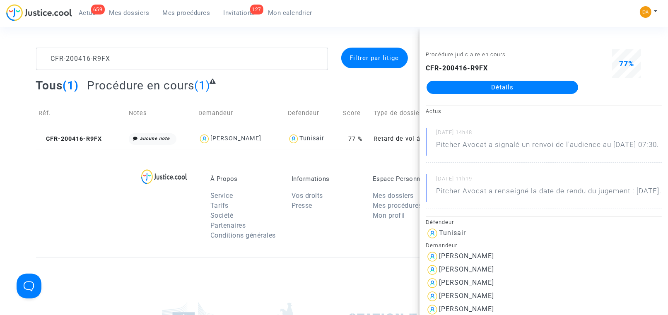
click at [500, 82] on link "Détails" at bounding box center [501, 87] width 151 height 13
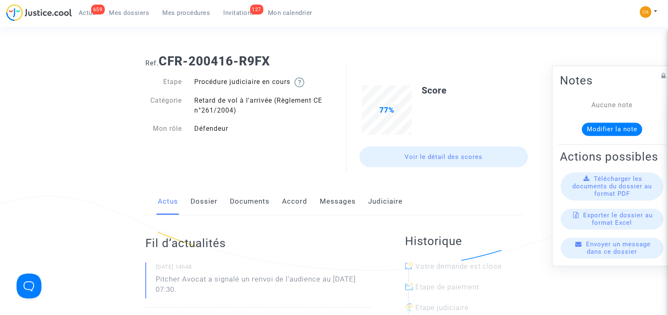
click at [603, 197] on span "Télécharger les documents du dossier au format PDF" at bounding box center [611, 186] width 79 height 22
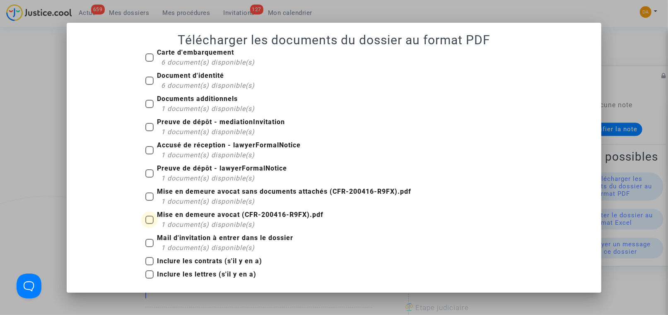
click at [192, 221] on span "1 document(s) disponible(s)" at bounding box center [208, 225] width 94 height 8
click at [149, 224] on input "Mise en demeure avocat (CFR-200416-R9FX).pdf 1 document(s) disponible(s)" at bounding box center [149, 224] width 0 height 0
checkbox input "true"
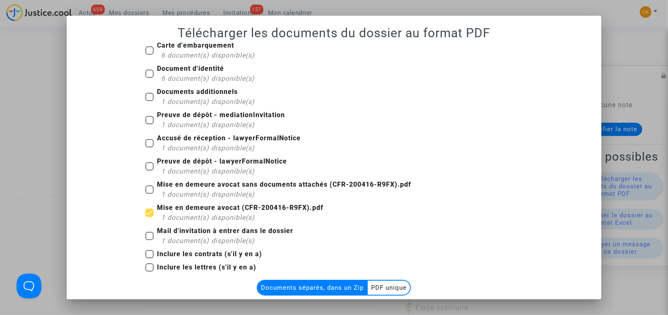
click at [385, 284] on multi-toggle-item "PDF unique" at bounding box center [389, 288] width 42 height 14
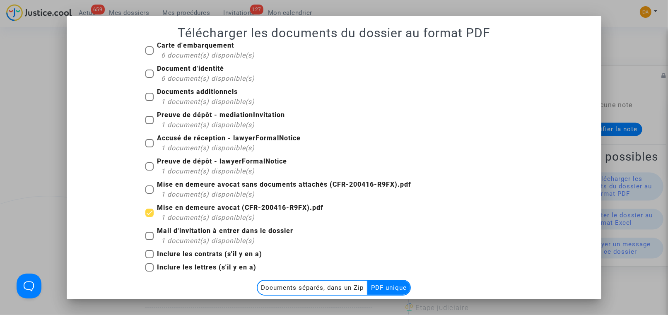
scroll to position [49, 0]
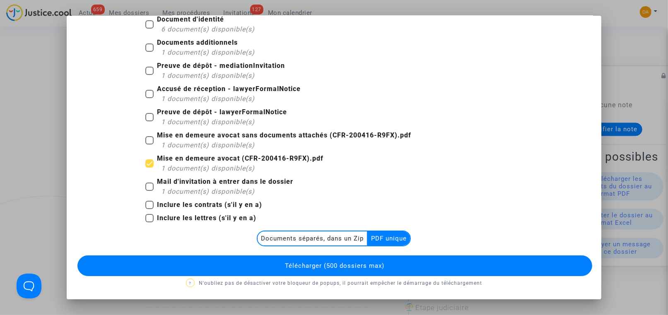
click at [380, 265] on span "Télécharger (500 dossiers max)" at bounding box center [334, 265] width 99 height 7
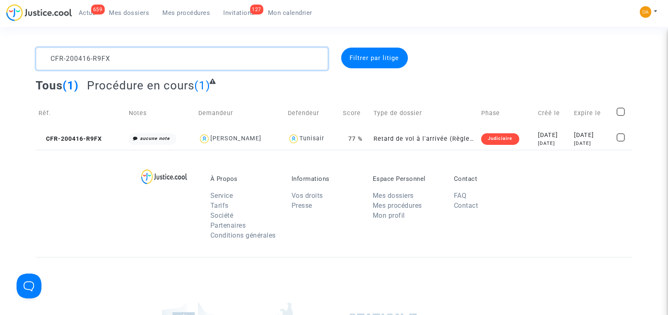
drag, startPoint x: 147, startPoint y: 58, endPoint x: -1, endPoint y: 46, distance: 148.7
click at [0, 46] on html "659 Actus Mes dossiers Mes procédures 127 Invitations Mon calendrier Mon profil…" at bounding box center [334, 228] width 668 height 457
click at [374, 59] on span "Filtrer par litige" at bounding box center [374, 57] width 49 height 7
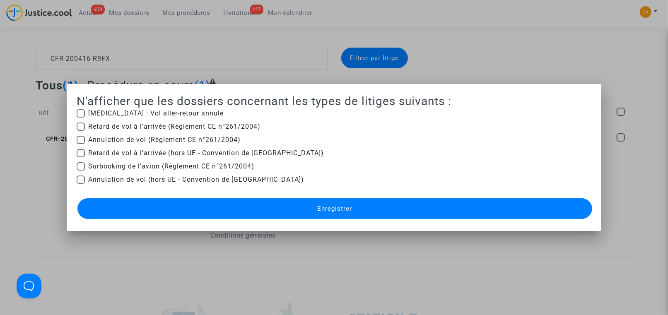
click at [514, 64] on div at bounding box center [334, 157] width 668 height 315
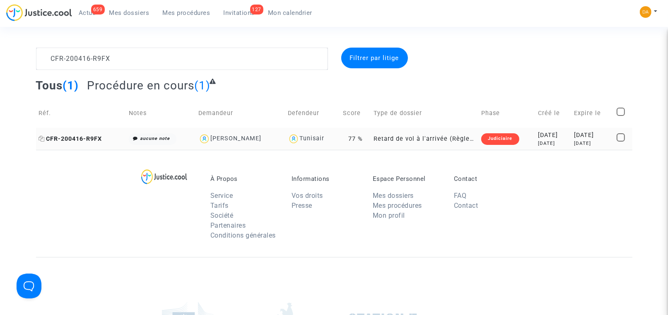
click at [84, 140] on span "CFR-200416-R9FX" at bounding box center [70, 138] width 63 height 7
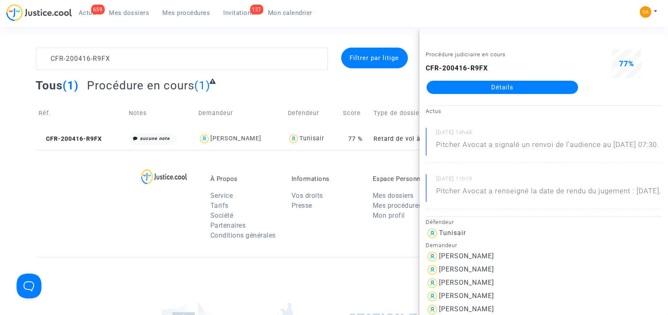
click at [536, 93] on link "Détails" at bounding box center [501, 87] width 151 height 13
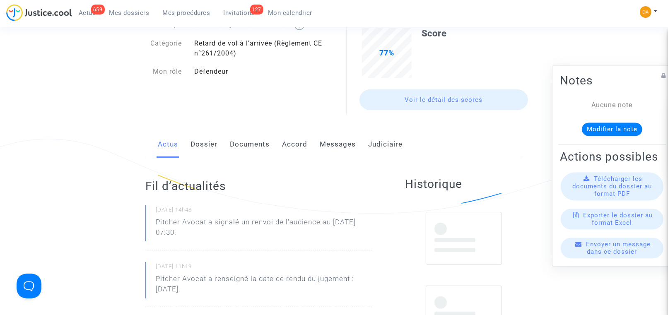
scroll to position [124, 0]
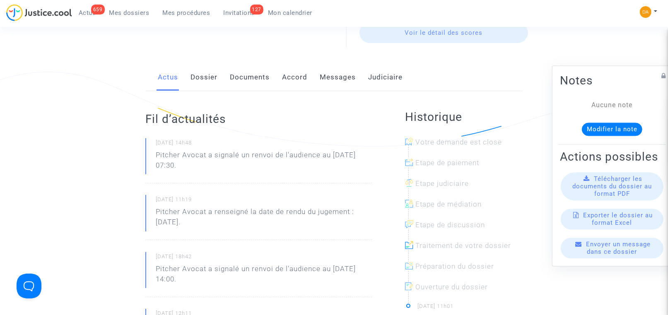
click at [608, 186] on span "Télécharger les documents du dossier au format PDF" at bounding box center [611, 186] width 79 height 22
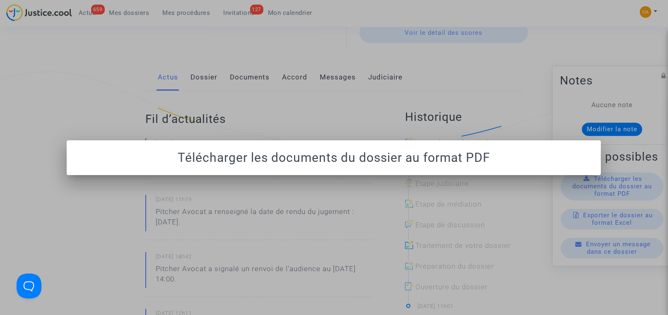
scroll to position [0, 0]
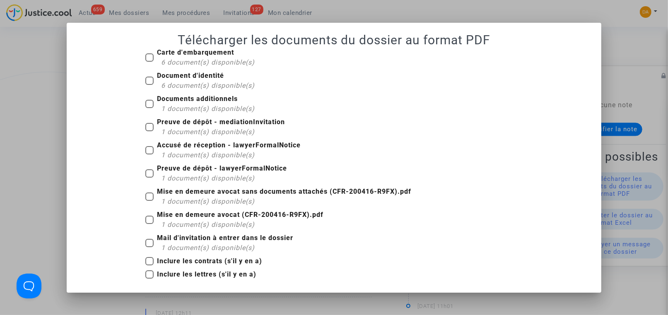
click at [152, 221] on span at bounding box center [149, 220] width 8 height 8
click at [149, 224] on input "Mise en demeure avocat (CFR-200416-R9FX).pdf 1 document(s) disponible(s)" at bounding box center [149, 224] width 0 height 0
checkbox input "true"
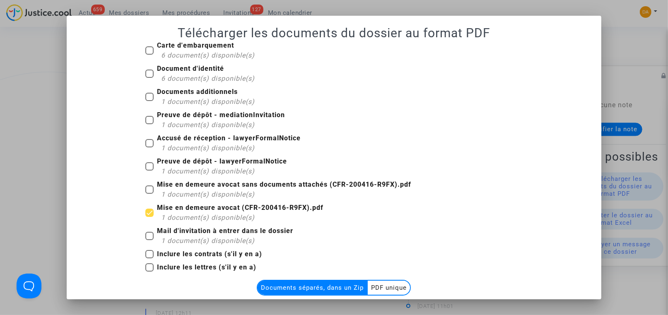
click at [396, 287] on multi-toggle-item "PDF unique" at bounding box center [389, 288] width 42 height 14
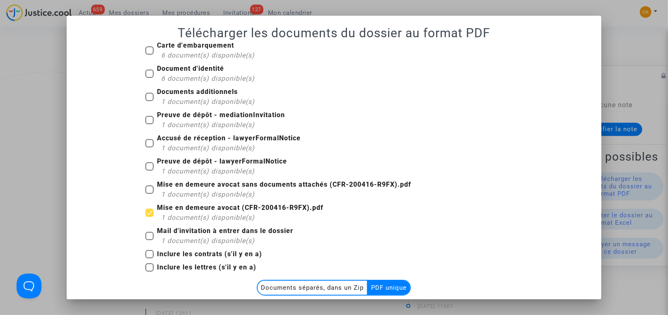
scroll to position [49, 0]
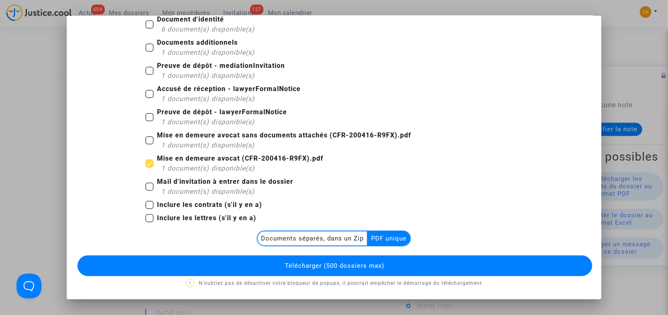
click at [413, 263] on button "Télécharger (500 dossiers max)" at bounding box center [334, 265] width 514 height 21
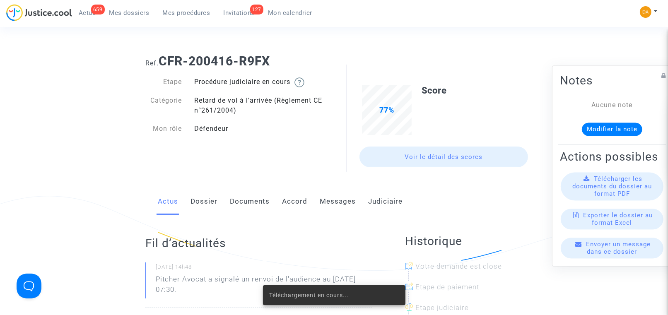
scroll to position [124, 0]
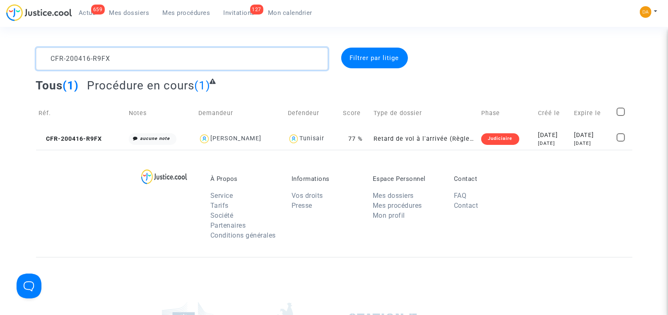
drag, startPoint x: 186, startPoint y: 62, endPoint x: 44, endPoint y: 49, distance: 142.5
click at [44, 49] on textarea at bounding box center [182, 59] width 292 height 22
paste textarea "327-HMQJ"
type textarea "CFR-200327-HMQJ"
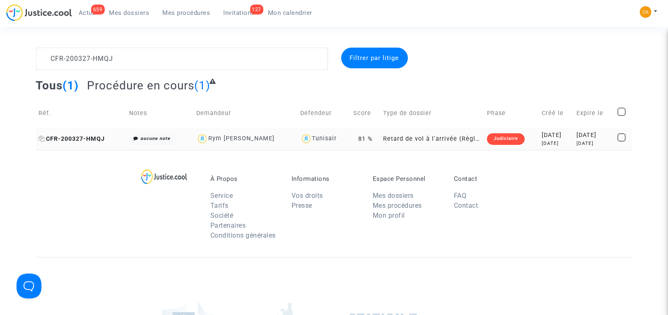
click at [93, 139] on span "CFR-200327-HMQJ" at bounding box center [72, 138] width 66 height 7
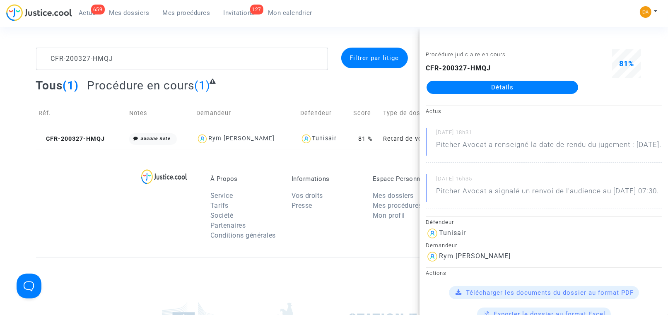
click at [492, 90] on link "Détails" at bounding box center [501, 87] width 151 height 13
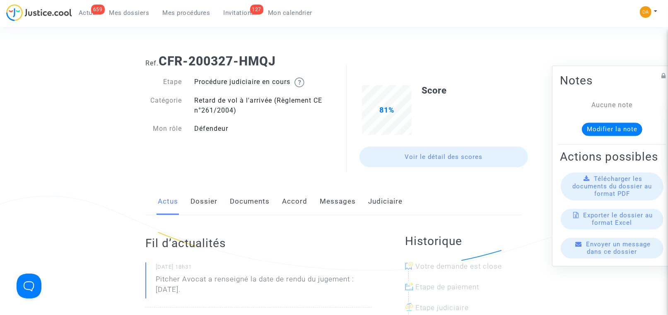
click at [600, 193] on span "Télécharger les documents du dossier au format PDF" at bounding box center [611, 186] width 79 height 22
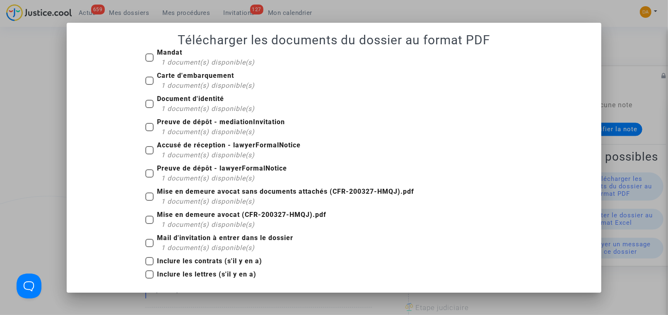
click at [153, 219] on span at bounding box center [149, 220] width 8 height 8
click at [149, 224] on input "Mise en demeure avocat (CFR-200327-HMQJ).pdf 1 document(s) disponible(s)" at bounding box center [149, 224] width 0 height 0
checkbox input "true"
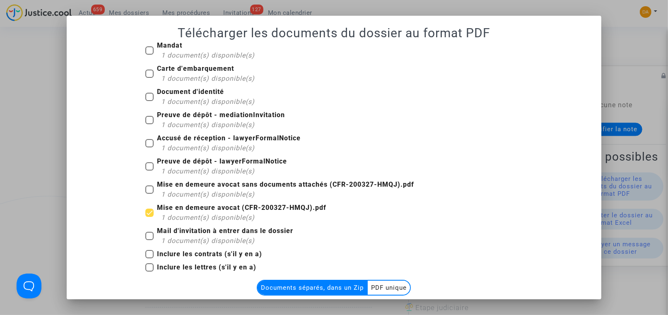
drag, startPoint x: 397, startPoint y: 290, endPoint x: 399, endPoint y: 282, distance: 8.0
click at [397, 290] on multi-toggle-item "PDF unique" at bounding box center [389, 288] width 42 height 14
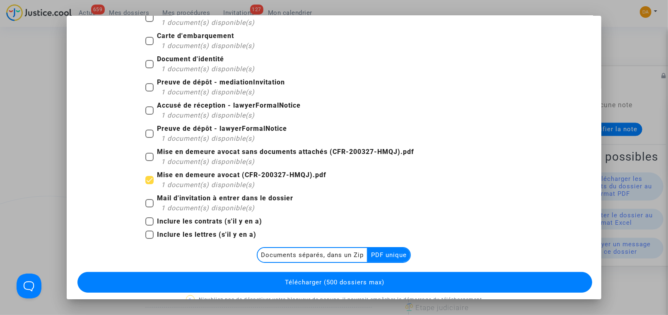
scroll to position [49, 0]
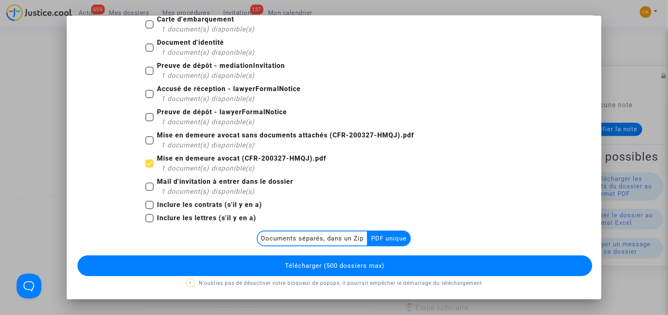
click at [391, 262] on button "Télécharger (500 dossiers max)" at bounding box center [334, 265] width 514 height 21
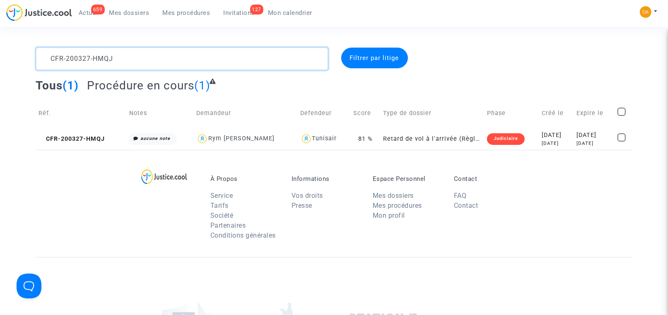
drag, startPoint x: 139, startPoint y: 59, endPoint x: 45, endPoint y: 50, distance: 94.8
click at [45, 50] on textarea at bounding box center [182, 59] width 292 height 22
paste textarea "6-7H9T"
type textarea "CFR-200326-7H9T"
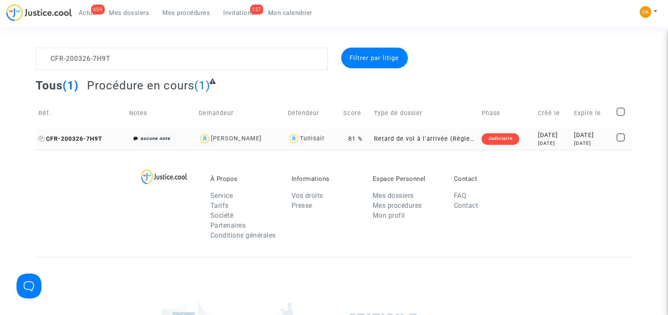
click at [83, 135] on span "CFR-200326-7H9T" at bounding box center [71, 138] width 64 height 7
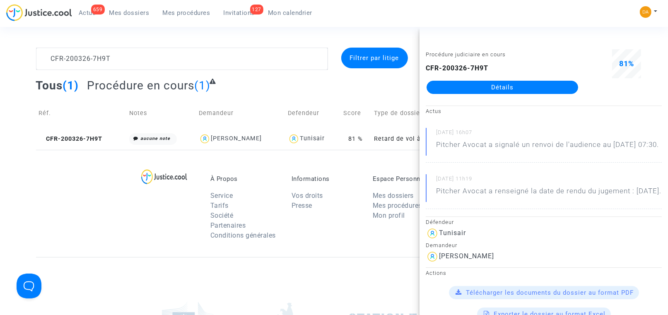
click at [522, 88] on link "Détails" at bounding box center [501, 87] width 151 height 13
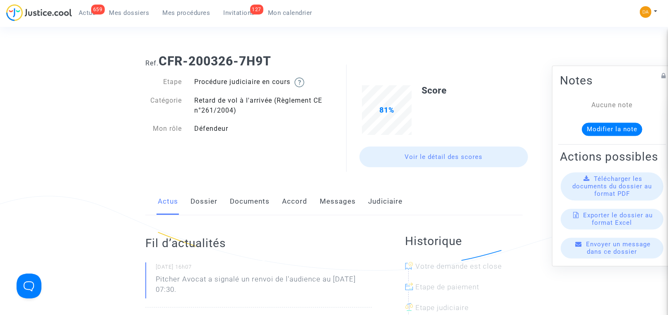
click at [604, 195] on span "Télécharger les documents du dossier au format PDF" at bounding box center [611, 186] width 79 height 22
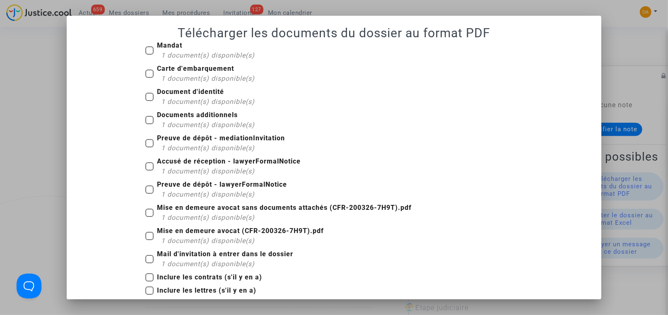
click at [147, 238] on span at bounding box center [149, 236] width 8 height 8
click at [149, 240] on input "Mise en demeure avocat (CFR-200326-7H9T).pdf 1 document(s) disponible(s)" at bounding box center [149, 240] width 0 height 0
checkbox input "true"
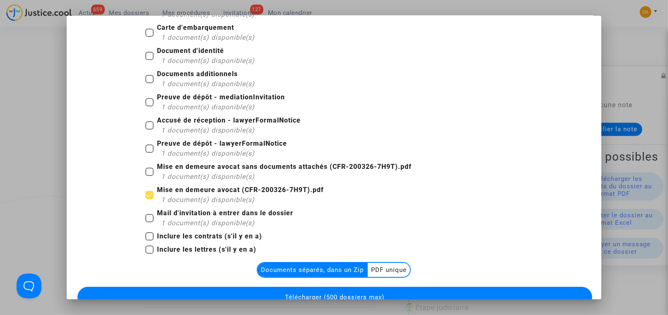
scroll to position [72, 0]
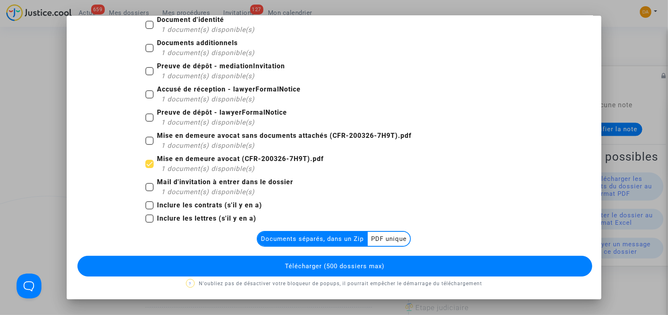
click at [387, 236] on multi-toggle-item "PDF unique" at bounding box center [389, 239] width 42 height 14
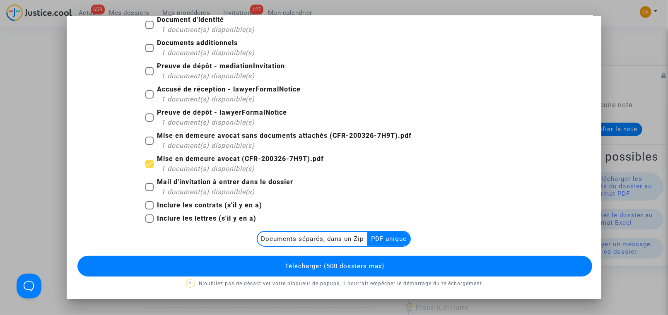
click at [386, 264] on button "Télécharger (500 dossiers max)" at bounding box center [334, 266] width 514 height 21
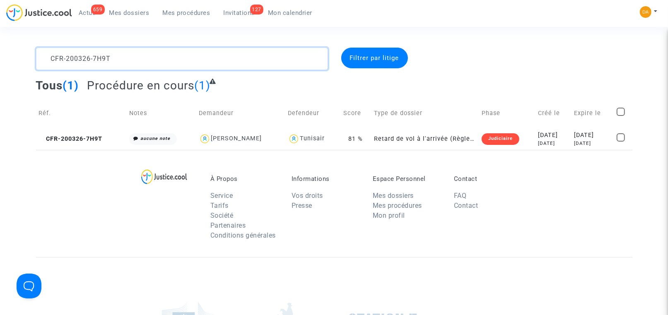
drag, startPoint x: 149, startPoint y: 55, endPoint x: 6, endPoint y: 55, distance: 143.2
click at [6, 55] on div "CFR-200326-7H9T Filtrer par litige Tous (1) Procédure en cours (1) Réf. Notes D…" at bounding box center [334, 99] width 668 height 102
paste textarea "E94X"
type textarea "CFR-200326-E94X"
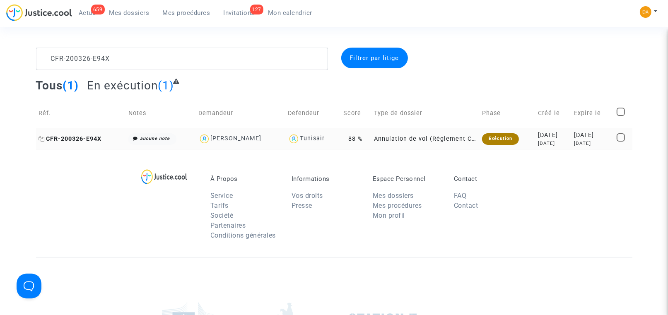
click at [79, 136] on span "CFR-200326-E94X" at bounding box center [70, 138] width 63 height 7
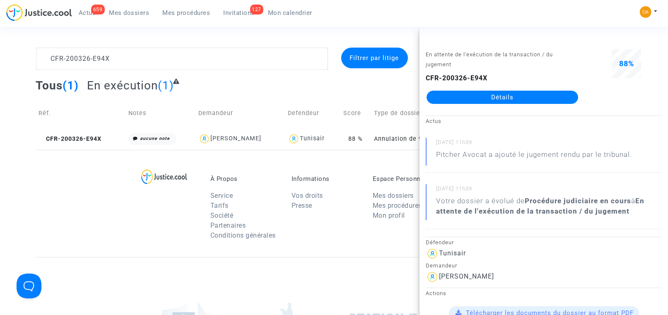
click at [504, 99] on link "Détails" at bounding box center [501, 97] width 151 height 13
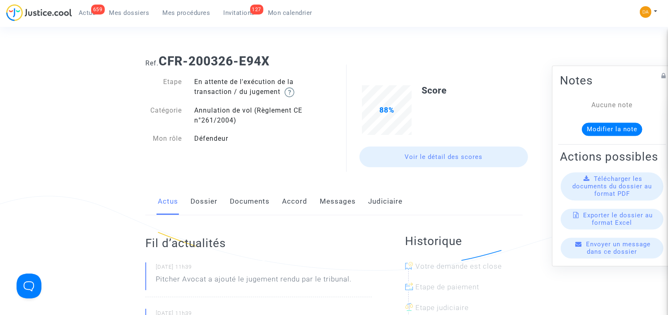
click at [596, 192] on span "Télécharger les documents du dossier au format PDF" at bounding box center [611, 186] width 79 height 22
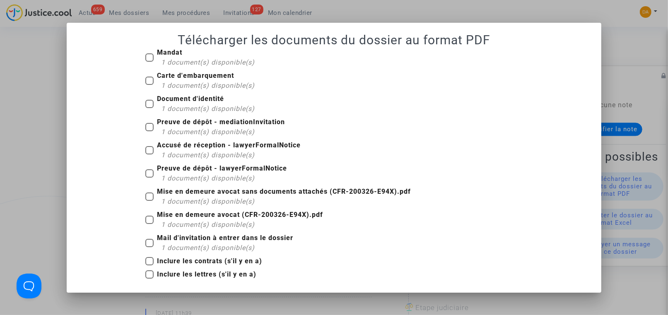
click at [151, 221] on span at bounding box center [149, 220] width 8 height 8
click at [149, 224] on input "Mise en demeure avocat (CFR-200326-E94X).pdf 1 document(s) disponible(s)" at bounding box center [149, 224] width 0 height 0
checkbox input "true"
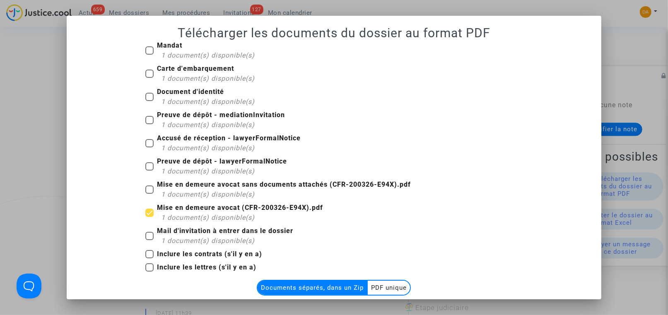
click at [391, 286] on multi-toggle-item "PDF unique" at bounding box center [389, 288] width 42 height 14
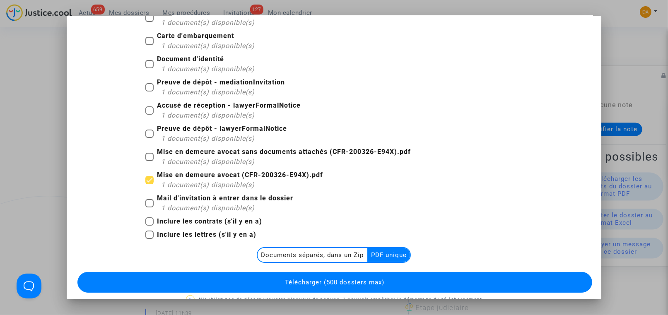
scroll to position [49, 0]
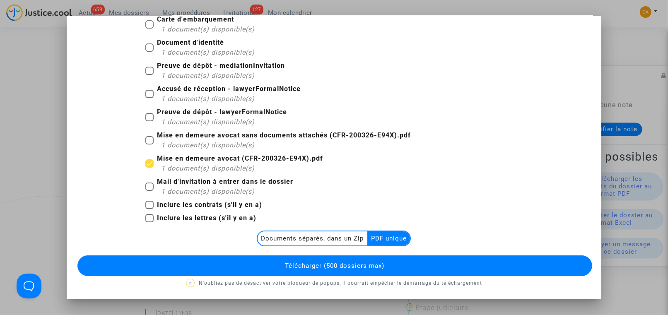
click at [359, 266] on span "Télécharger (500 dossiers max)" at bounding box center [334, 265] width 99 height 7
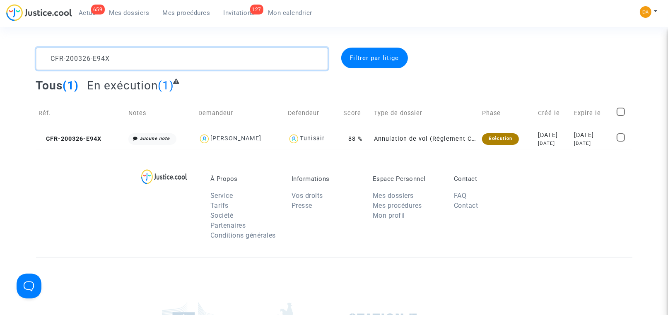
drag, startPoint x: 120, startPoint y: 53, endPoint x: 127, endPoint y: 58, distance: 8.3
click at [127, 57] on textarea at bounding box center [182, 59] width 292 height 22
drag, startPoint x: 124, startPoint y: 56, endPoint x: 46, endPoint y: 52, distance: 77.9
click at [46, 52] on textarea at bounding box center [182, 59] width 292 height 22
paste textarea "50407-8JAW"
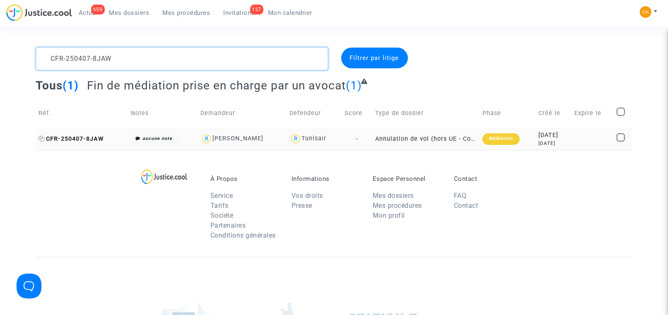
type textarea "CFR-250407-8JAW"
click at [87, 139] on span "CFR-250407-8JAW" at bounding box center [71, 138] width 65 height 7
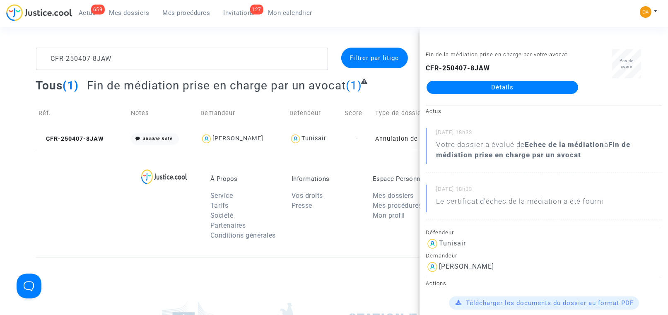
click at [500, 92] on link "Détails" at bounding box center [501, 87] width 151 height 13
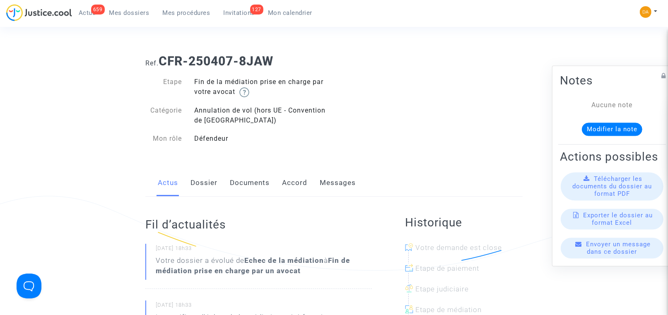
click at [593, 191] on span "Télécharger les documents du dossier au format PDF" at bounding box center [611, 186] width 79 height 22
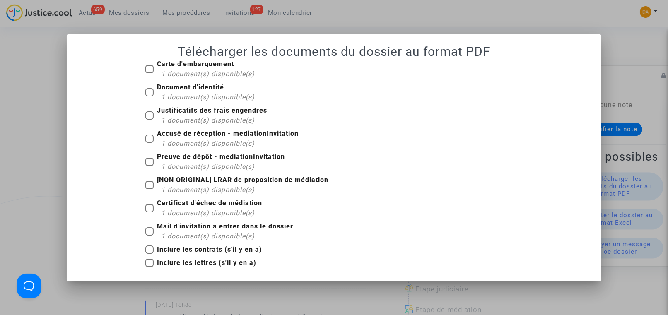
click at [151, 113] on span at bounding box center [149, 115] width 8 height 8
click at [149, 120] on input "Justificatifs des frais engendrés 1 document(s) disponible(s)" at bounding box center [149, 120] width 0 height 0
checkbox input "true"
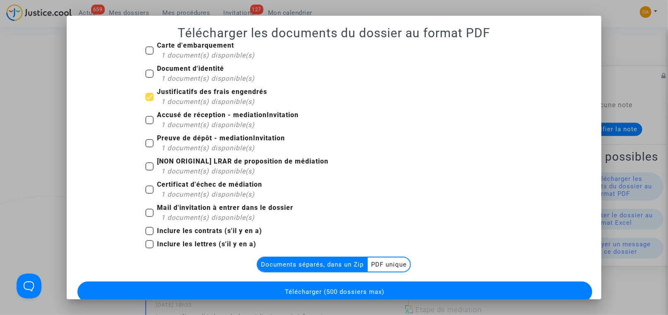
click at [395, 264] on multi-toggle-item "PDF unique" at bounding box center [389, 264] width 42 height 14
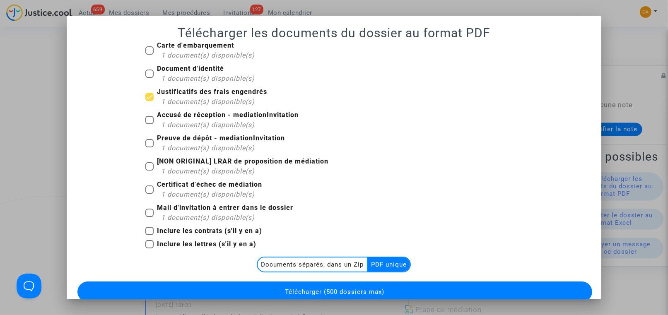
click at [394, 286] on button "Télécharger (500 dossiers max)" at bounding box center [334, 291] width 514 height 21
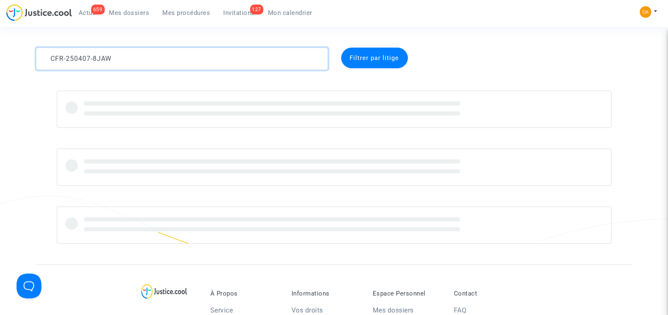
drag, startPoint x: 122, startPoint y: 61, endPoint x: 43, endPoint y: 58, distance: 79.1
click at [43, 58] on textarea at bounding box center [182, 59] width 292 height 22
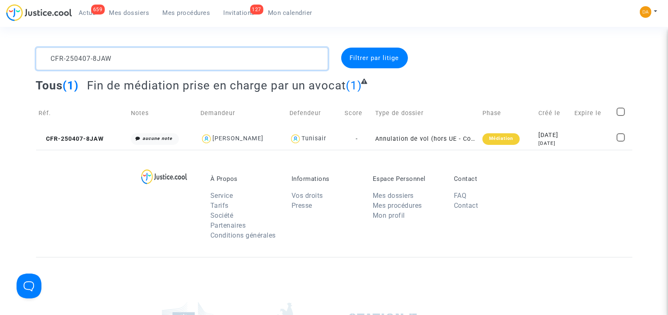
paste textarea "123-BEGF"
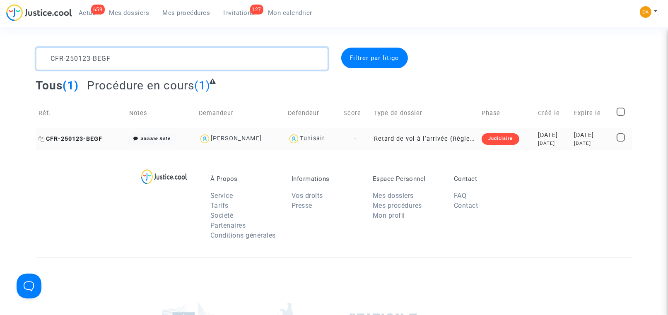
type textarea "CFR-250123-BEGF"
click at [87, 136] on span "CFR-250123-BEGF" at bounding box center [71, 138] width 64 height 7
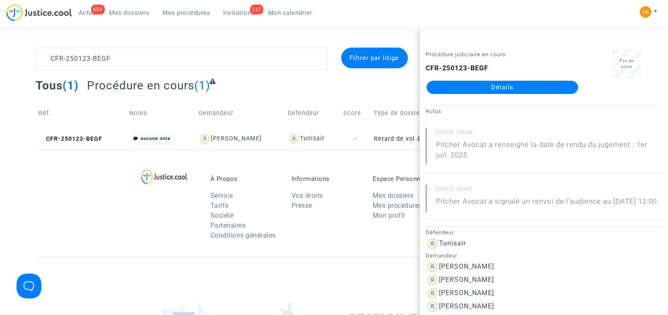
click at [497, 86] on link "Détails" at bounding box center [501, 87] width 151 height 13
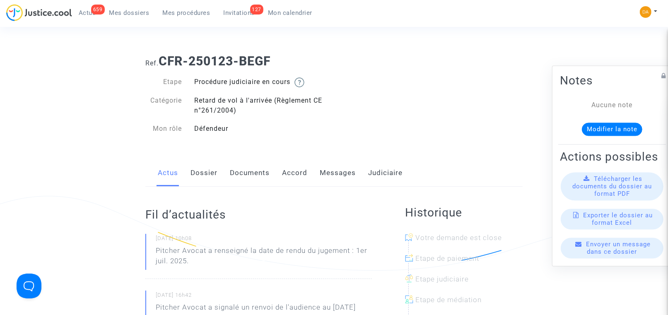
click at [609, 192] on span "Télécharger les documents du dossier au format PDF" at bounding box center [611, 186] width 79 height 22
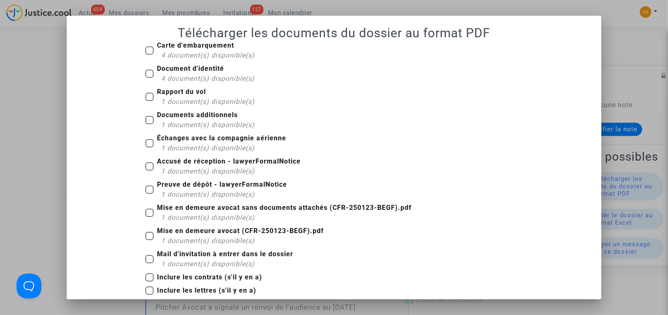
click at [145, 74] on span at bounding box center [149, 74] width 8 height 8
click at [149, 78] on input "Document d'identité 4 document(s) disponible(s)" at bounding box center [149, 78] width 0 height 0
checkbox input "true"
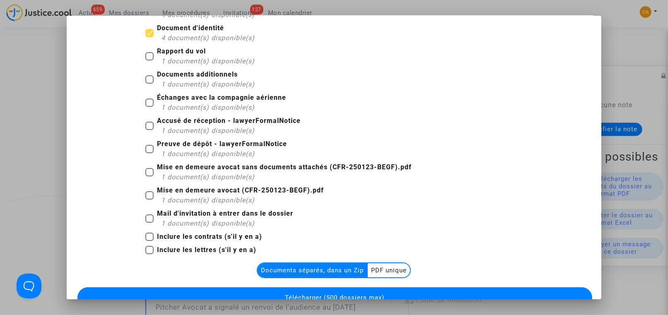
scroll to position [72, 0]
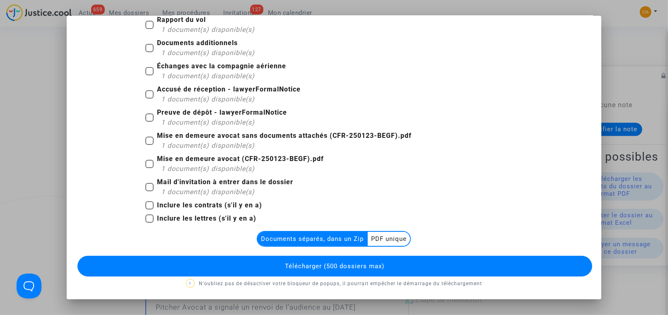
click at [391, 237] on multi-toggle-item "PDF unique" at bounding box center [389, 239] width 42 height 14
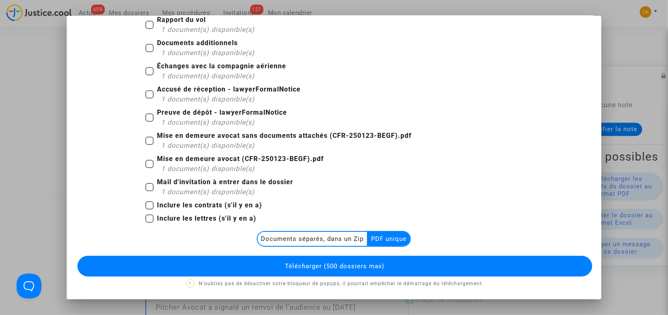
click at [384, 266] on button "Télécharger (500 dossiers max)" at bounding box center [334, 266] width 514 height 21
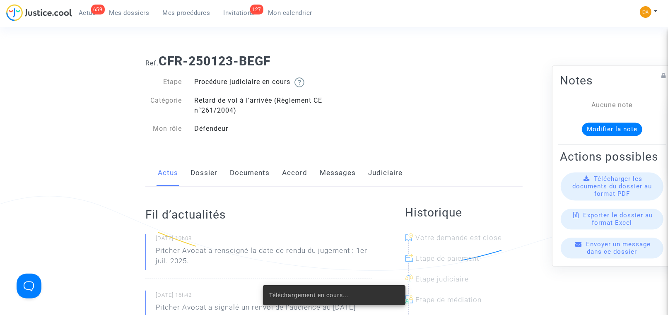
click at [606, 197] on span "Télécharger les documents du dossier au format PDF" at bounding box center [611, 186] width 79 height 22
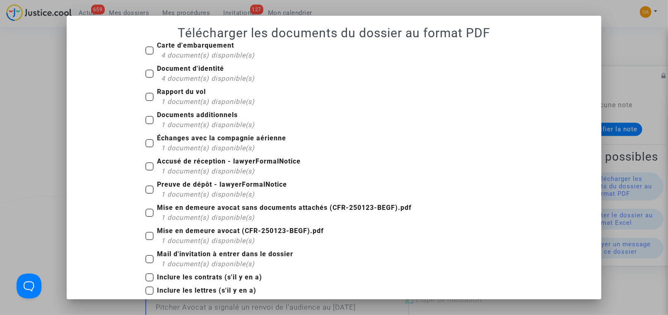
click at [145, 236] on span at bounding box center [149, 236] width 8 height 8
click at [149, 240] on input "Mise en demeure avocat (CFR-250123-BEGF).pdf 1 document(s) disponible(s)" at bounding box center [149, 240] width 0 height 0
checkbox input "true"
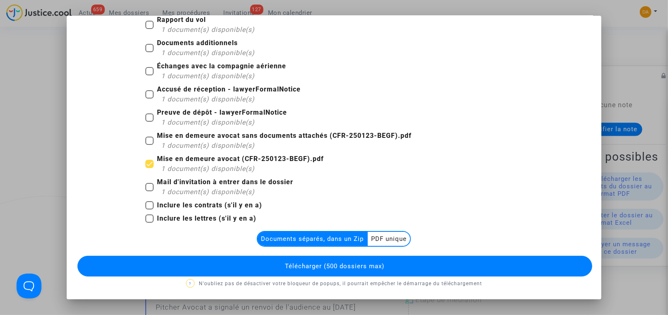
click at [389, 239] on multi-toggle-item "PDF unique" at bounding box center [389, 239] width 42 height 14
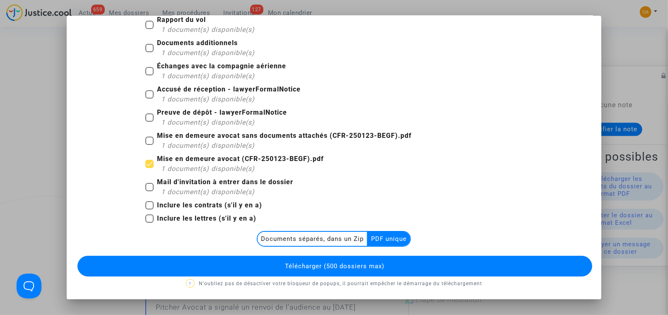
click at [388, 263] on button "Télécharger (500 dossiers max)" at bounding box center [334, 266] width 514 height 21
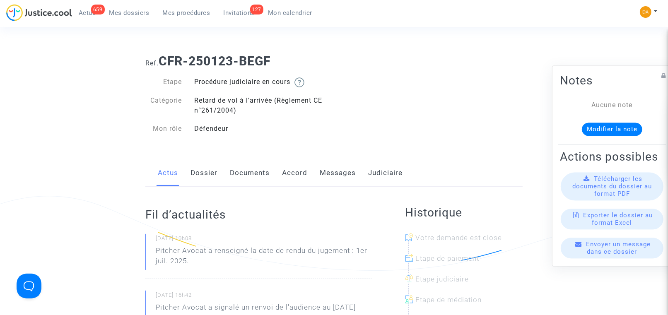
click at [610, 255] on span "Envoyer un message dans ce dossier" at bounding box center [618, 247] width 65 height 15
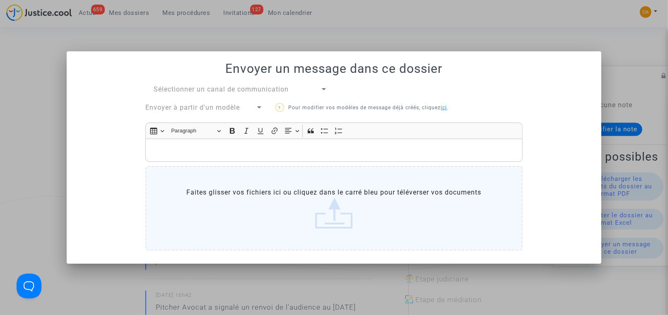
click at [194, 149] on p "Rich Text Editor, main" at bounding box center [334, 150] width 368 height 10
click at [515, 36] on div at bounding box center [334, 157] width 668 height 315
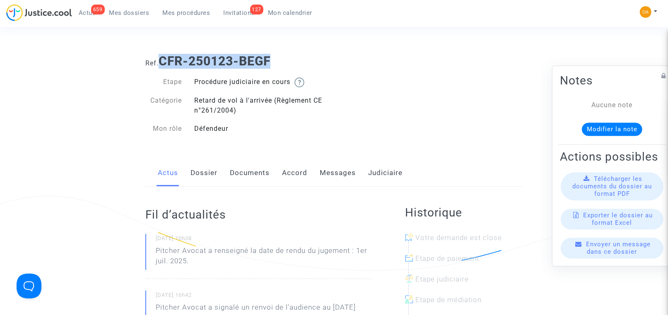
drag, startPoint x: 162, startPoint y: 59, endPoint x: 282, endPoint y: 63, distance: 120.1
click at [282, 63] on h1 "Ref. CFR-250123-BEGF" at bounding box center [333, 61] width 377 height 15
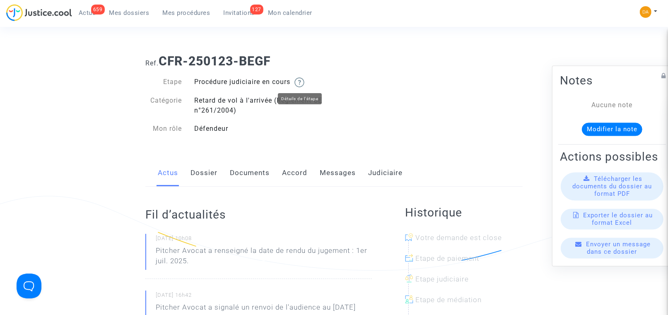
click at [303, 83] on img at bounding box center [299, 82] width 10 height 10
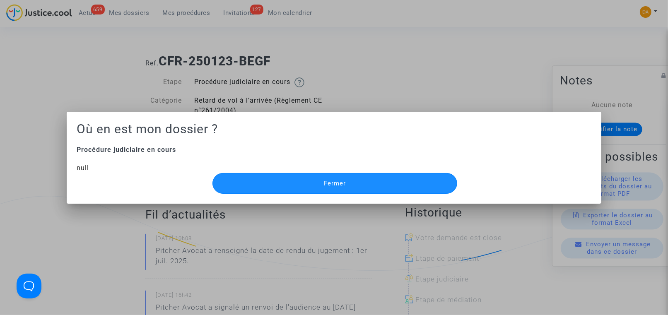
click at [274, 178] on button "Fermer" at bounding box center [334, 183] width 245 height 21
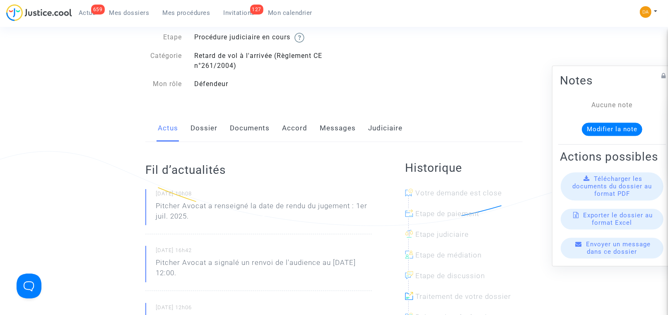
scroll to position [62, 0]
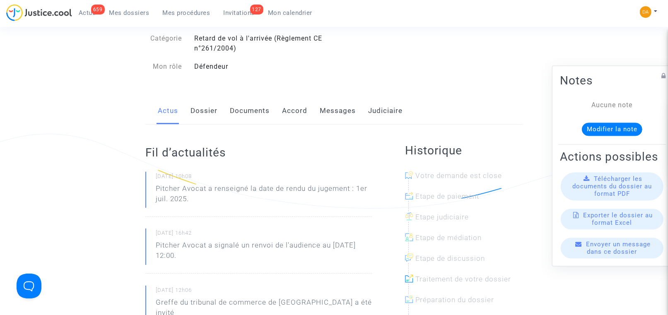
drag, startPoint x: 356, startPoint y: 187, endPoint x: 363, endPoint y: 199, distance: 13.9
click at [363, 199] on p "Pitcher Avocat a renseigné la date de rendu du jugement : 1er juil. 2025." at bounding box center [264, 195] width 216 height 25
click at [273, 187] on p "Pitcher Avocat a renseigné la date de rendu du jugement : 1er juil. 2025." at bounding box center [264, 195] width 216 height 25
drag, startPoint x: 156, startPoint y: 190, endPoint x: 204, endPoint y: 197, distance: 48.7
click at [204, 197] on p "Pitcher Avocat a renseigné la date de rendu du jugement : 1er juil. 2025." at bounding box center [264, 195] width 216 height 25
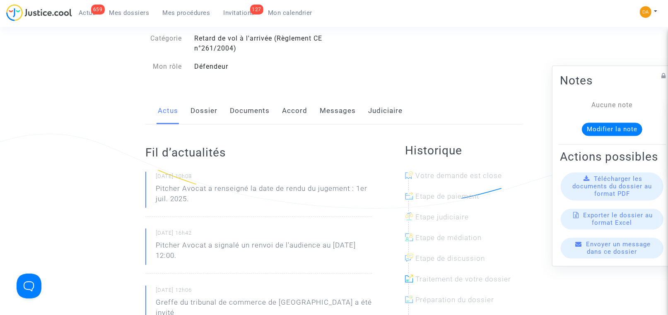
drag, startPoint x: 204, startPoint y: 197, endPoint x: 298, endPoint y: 190, distance: 94.7
click at [298, 190] on p "Pitcher Avocat a renseigné la date de rendu du jugement : 1er juil. 2025." at bounding box center [264, 195] width 216 height 25
click at [171, 192] on p "Pitcher Avocat a renseigné la date de rendu du jugement : 1er juil. 2025." at bounding box center [264, 195] width 216 height 25
drag, startPoint x: 157, startPoint y: 188, endPoint x: 190, endPoint y: 199, distance: 34.3
click at [190, 199] on p "Pitcher Avocat a renseigné la date de rendu du jugement : 1er juil. 2025." at bounding box center [264, 195] width 216 height 25
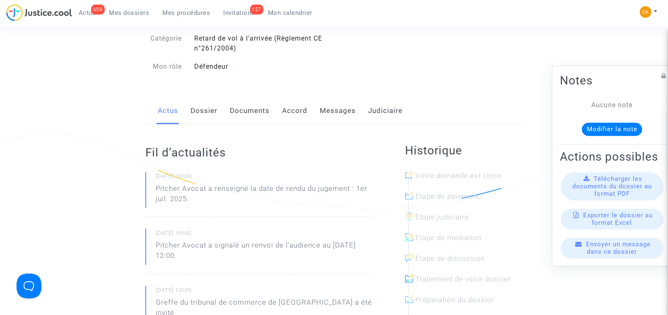
click at [329, 189] on p "Pitcher Avocat a renseigné la date de rendu du jugement : 1er juil. 2025." at bounding box center [264, 195] width 216 height 25
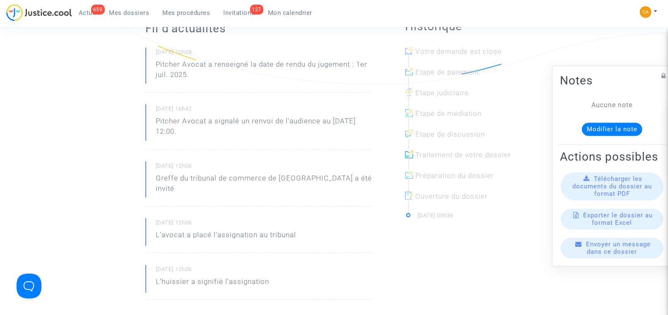
drag, startPoint x: 157, startPoint y: 121, endPoint x: 212, endPoint y: 132, distance: 55.8
click at [212, 132] on p "Pitcher Avocat a signalé un renvoi de l'audience au [DATE] 12:00." at bounding box center [264, 128] width 216 height 25
drag, startPoint x: 212, startPoint y: 132, endPoint x: 205, endPoint y: 181, distance: 49.7
click at [205, 181] on p "Greffe du tribunal de commerce de [GEOGRAPHIC_DATA] a été invité" at bounding box center [264, 185] width 216 height 25
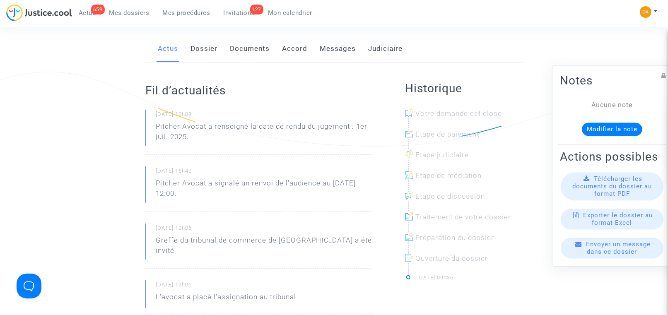
drag, startPoint x: 157, startPoint y: 126, endPoint x: 198, endPoint y: 138, distance: 43.2
click at [198, 138] on p "Pitcher Avocat a renseigné la date de rendu du jugement : 1er juil. 2025." at bounding box center [264, 133] width 216 height 25
drag, startPoint x: 198, startPoint y: 138, endPoint x: 329, endPoint y: 128, distance: 130.8
click at [329, 128] on p "Pitcher Avocat a renseigné la date de rendu du jugement : 1er juil. 2025." at bounding box center [264, 133] width 216 height 25
click at [325, 127] on p "Pitcher Avocat a renseigné la date de rendu du jugement : 1er juil. 2025." at bounding box center [264, 133] width 216 height 25
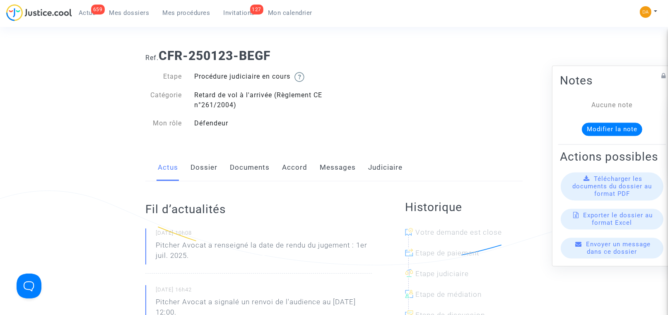
scroll to position [0, 0]
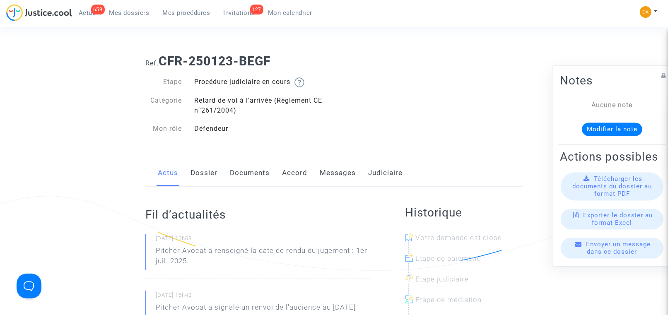
drag, startPoint x: 157, startPoint y: 248, endPoint x: 201, endPoint y: 264, distance: 47.0
click at [201, 264] on p "Pitcher Avocat a renseigné la date de rendu du jugement : 1er juil. 2025." at bounding box center [264, 257] width 216 height 25
click at [334, 250] on p "Pitcher Avocat a renseigné la date de rendu du jugement : 1er juil. 2025." at bounding box center [264, 257] width 216 height 25
click at [620, 193] on span "Télécharger les documents du dossier au format PDF" at bounding box center [611, 186] width 79 height 22
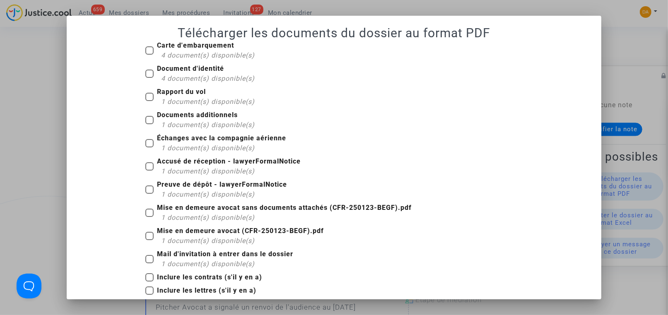
click at [174, 148] on span "1 document(s) disponible(s)" at bounding box center [208, 148] width 94 height 8
click at [149, 148] on input "Échanges avec la compagnie aérienne 1 document(s) disponible(s)" at bounding box center [149, 147] width 0 height 0
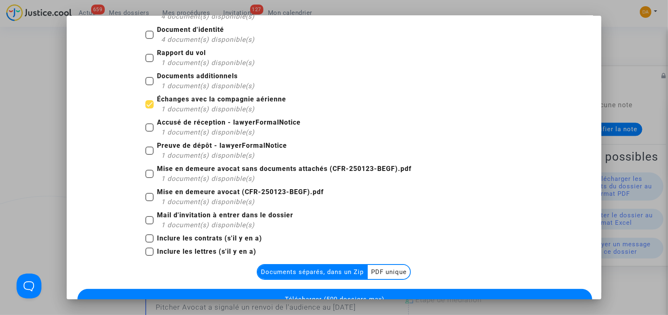
scroll to position [62, 0]
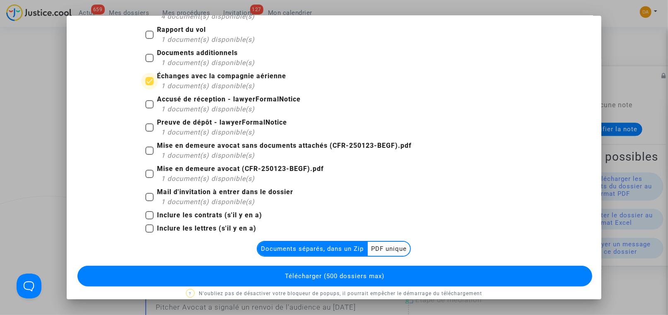
click at [145, 76] on label "Échanges avec la compagnie aérienne 1 document(s) disponible(s)" at bounding box center [215, 81] width 141 height 20
click at [149, 85] on input "Échanges avec la compagnie aérienne 1 document(s) disponible(s)" at bounding box center [149, 85] width 0 height 0
checkbox input "false"
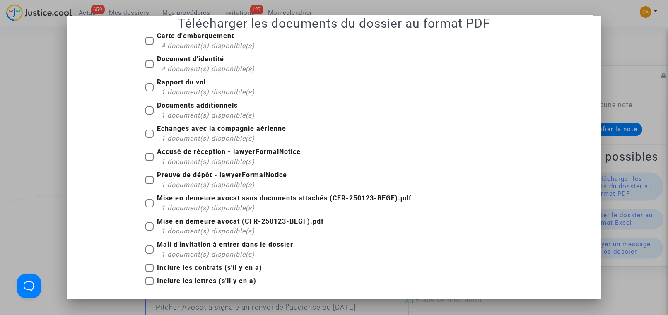
click at [145, 158] on span at bounding box center [149, 157] width 8 height 8
click at [149, 161] on input "Accusé de réception - lawyerFormalNotice 1 document(s) disponible(s)" at bounding box center [149, 161] width 0 height 0
checkbox input "true"
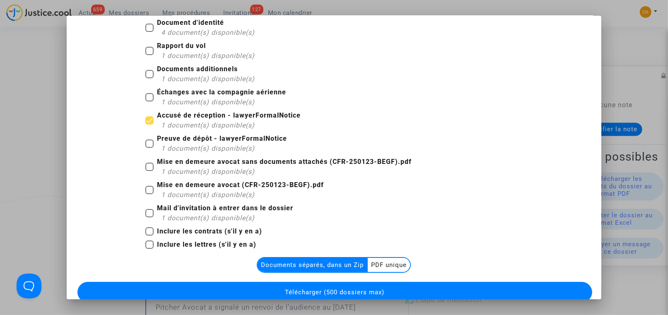
scroll to position [72, 0]
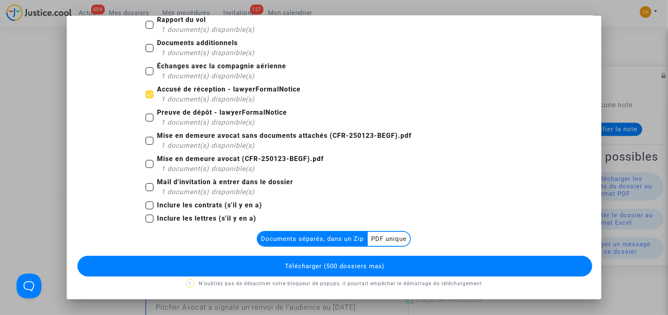
click at [385, 235] on multi-toggle-item "PDF unique" at bounding box center [389, 239] width 42 height 14
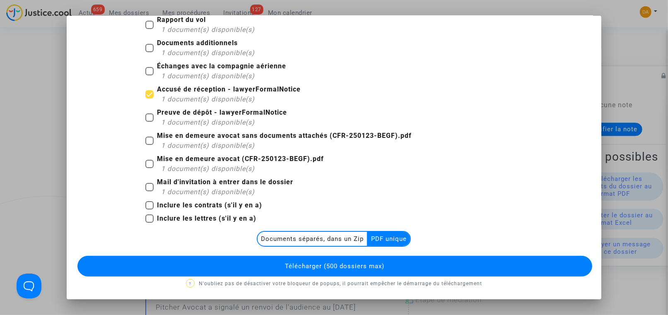
click at [392, 264] on button "Télécharger (500 dossiers max)" at bounding box center [334, 266] width 514 height 21
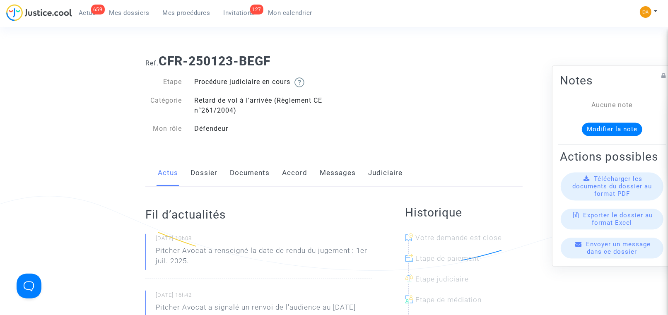
click at [609, 196] on span "Télécharger les documents du dossier au format PDF" at bounding box center [611, 186] width 79 height 22
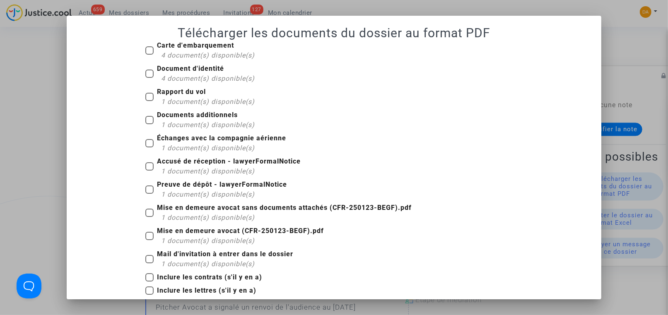
click at [157, 144] on span "Échanges avec la compagnie aérienne 1 document(s) disponible(s)" at bounding box center [221, 143] width 129 height 19
click at [149, 147] on input "Échanges avec la compagnie aérienne 1 document(s) disponible(s)" at bounding box center [149, 147] width 0 height 0
checkbox input "true"
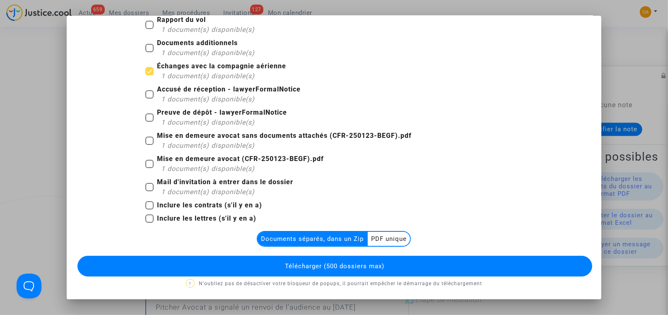
click at [389, 236] on multi-toggle-item "PDF unique" at bounding box center [389, 239] width 42 height 14
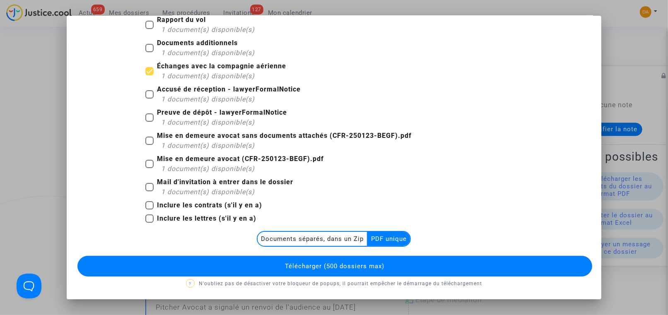
click at [401, 262] on button "Télécharger (500 dossiers max)" at bounding box center [334, 266] width 514 height 21
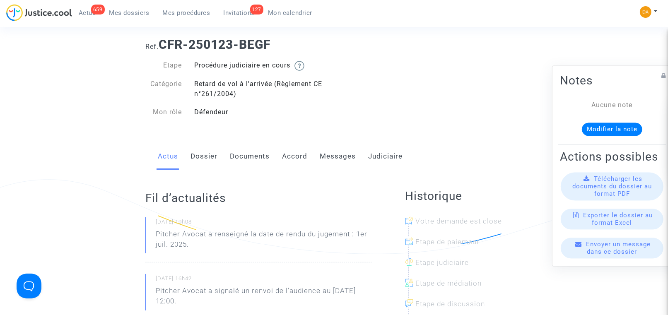
scroll to position [0, 0]
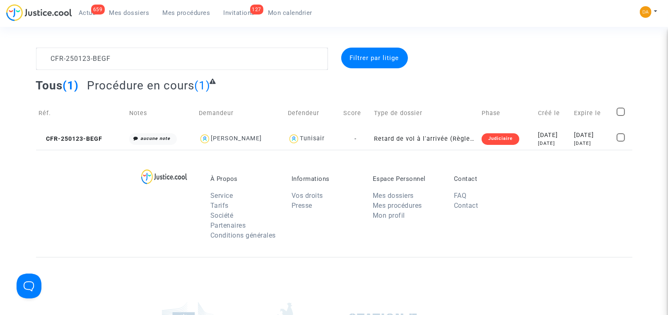
click at [120, 12] on span "Mes dossiers" at bounding box center [129, 12] width 40 height 7
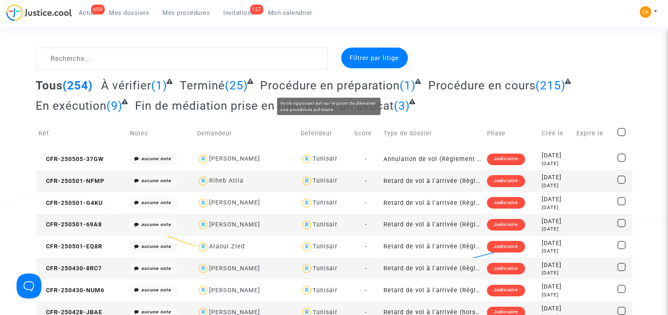
click at [327, 86] on span "Procédure en préparation" at bounding box center [329, 86] width 139 height 14
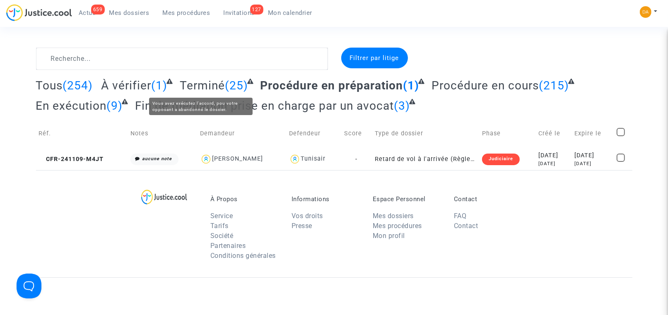
click at [201, 84] on span "Terminé" at bounding box center [202, 86] width 45 height 14
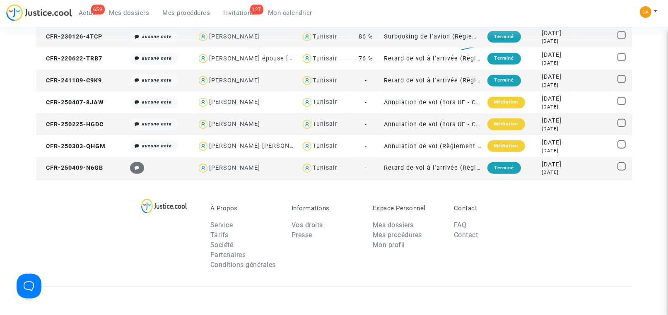
scroll to position [558, 0]
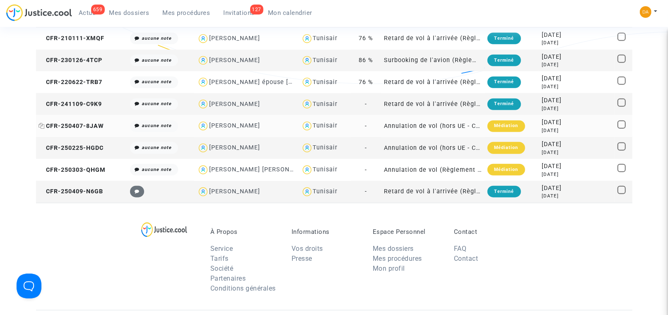
click at [80, 125] on span "CFR-250407-8JAW" at bounding box center [71, 126] width 65 height 7
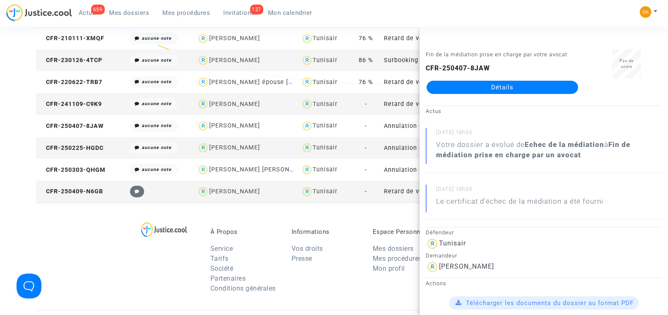
click at [504, 91] on link "Détails" at bounding box center [501, 87] width 151 height 13
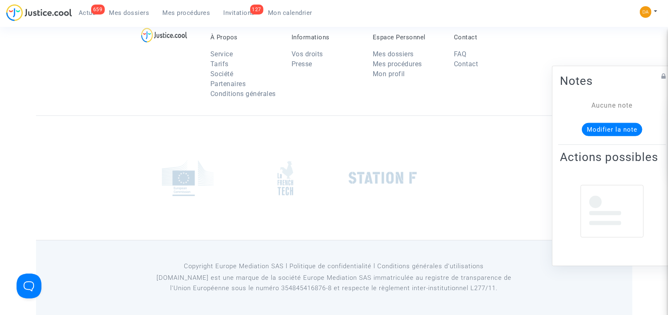
scroll to position [558, 0]
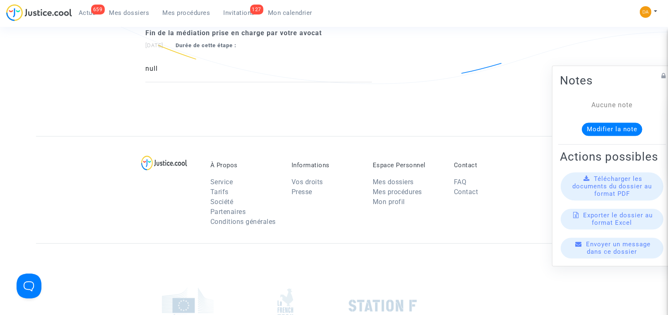
click at [605, 194] on span "Télécharger les documents du dossier au format PDF" at bounding box center [611, 186] width 79 height 22
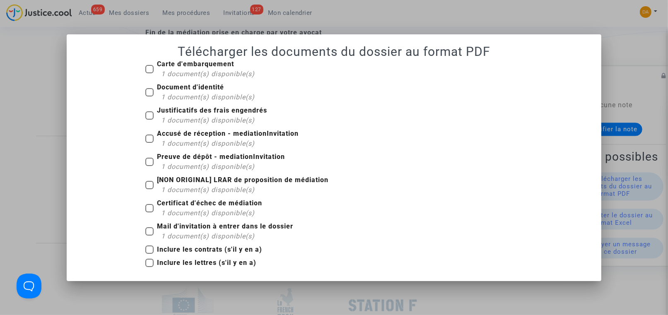
click at [216, 111] on b "Justificatifs des frais engendrés" at bounding box center [212, 110] width 110 height 8
click at [149, 120] on input "Justificatifs des frais engendrés 1 document(s) disponible(s)" at bounding box center [149, 120] width 0 height 0
checkbox input "true"
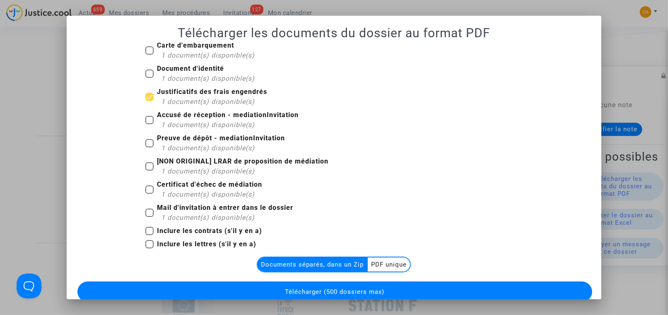
click at [398, 263] on multi-toggle-item "PDF unique" at bounding box center [389, 264] width 42 height 14
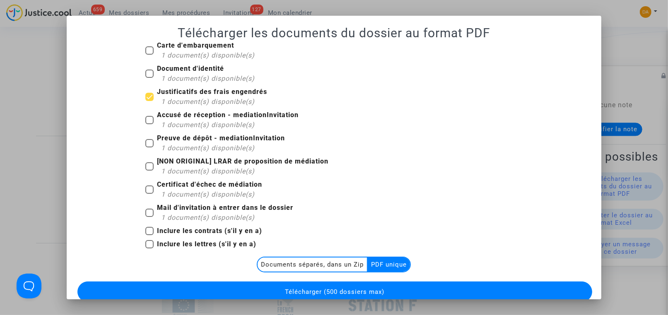
click at [396, 286] on button "Télécharger (500 dossiers max)" at bounding box center [334, 291] width 514 height 21
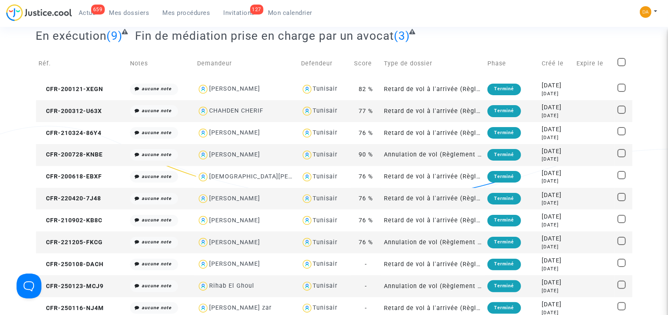
scroll to position [558, 0]
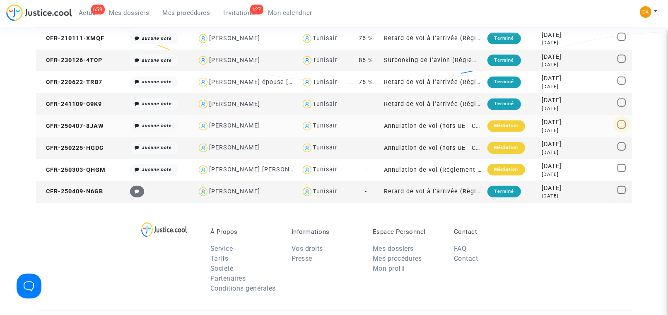
click at [621, 125] on span at bounding box center [621, 124] width 8 height 8
click at [621, 129] on input "checkbox" at bounding box center [621, 129] width 0 height 0
checkbox input "true"
click at [67, 125] on span "CFR-250407-8JAW" at bounding box center [71, 126] width 65 height 7
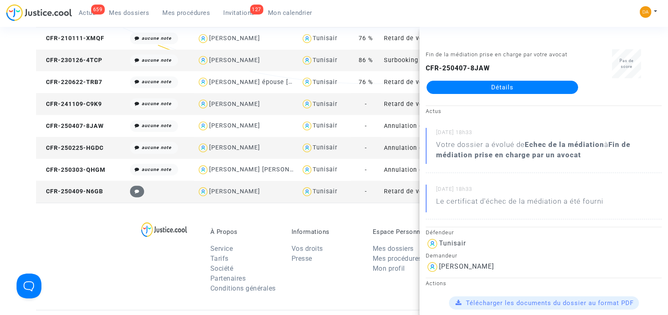
click at [533, 84] on link "Détails" at bounding box center [501, 87] width 151 height 13
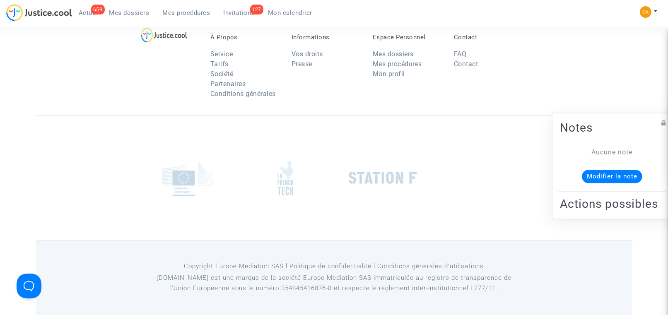
scroll to position [558, 0]
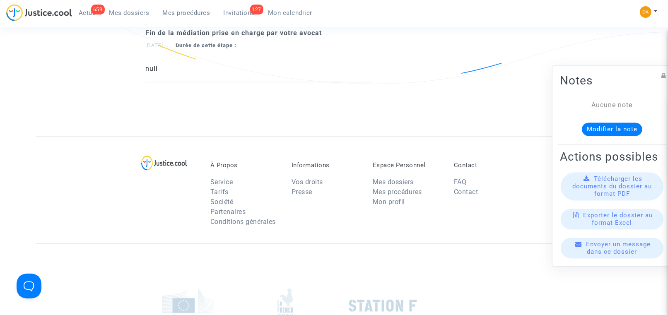
click at [610, 197] on span "Télécharger les documents du dossier au format PDF" at bounding box center [611, 186] width 79 height 22
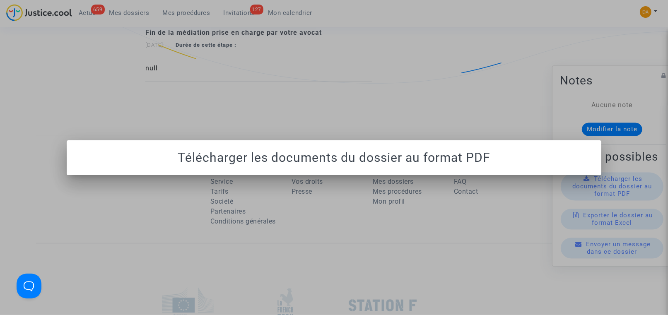
scroll to position [0, 0]
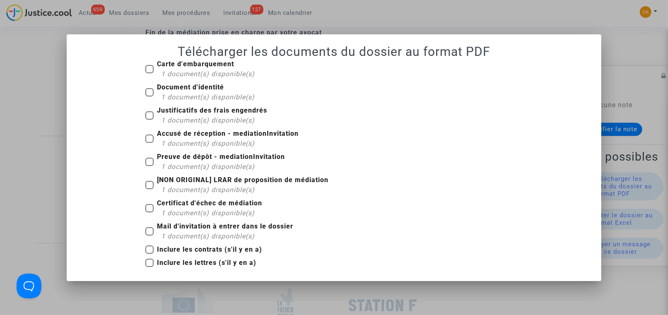
click at [23, 79] on div at bounding box center [334, 157] width 668 height 315
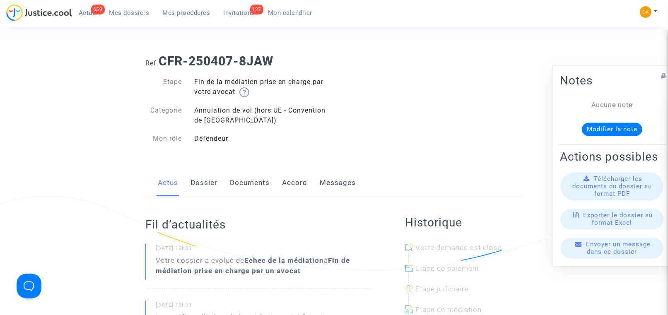
drag, startPoint x: 258, startPoint y: 110, endPoint x: 326, endPoint y: 117, distance: 68.7
click at [326, 117] on div "Annulation de vol (hors UE - Convention de [GEOGRAPHIC_DATA])" at bounding box center [261, 116] width 146 height 20
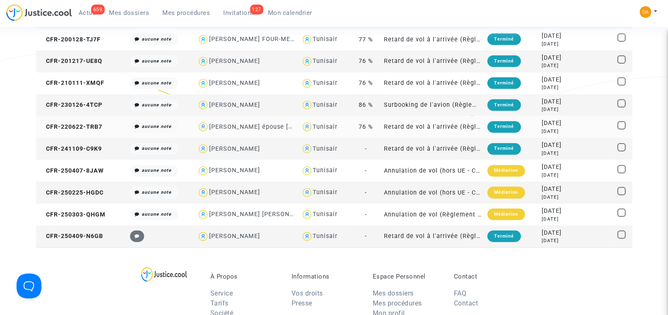
scroll to position [496, 0]
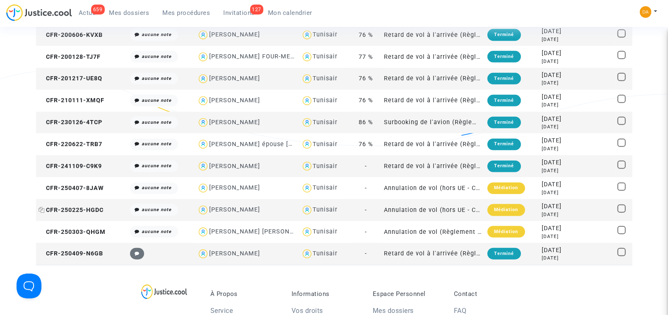
click at [94, 211] on span "CFR-250225-HGDC" at bounding box center [71, 210] width 65 height 7
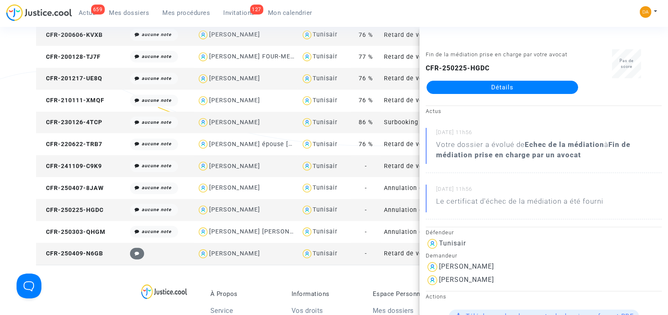
click at [511, 88] on link "Détails" at bounding box center [501, 87] width 151 height 13
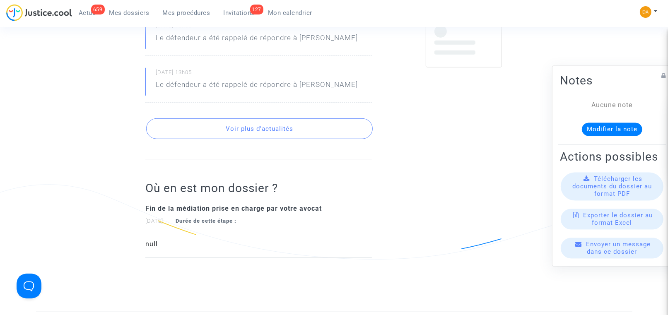
scroll to position [496, 0]
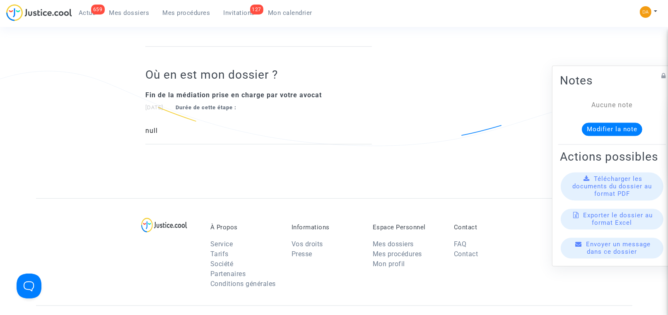
click at [620, 197] on span "Télécharger les documents du dossier au format PDF" at bounding box center [611, 186] width 79 height 22
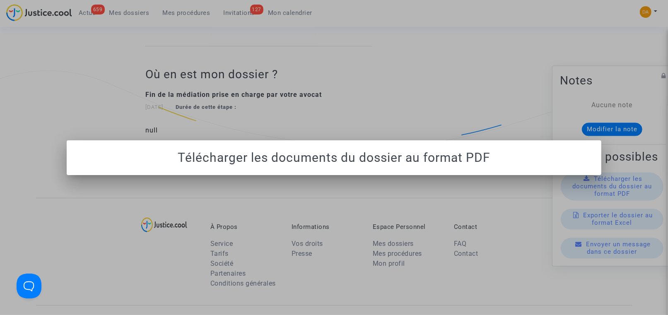
scroll to position [0, 0]
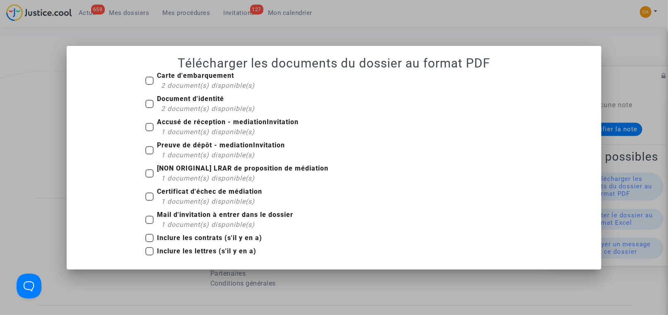
click at [35, 110] on div at bounding box center [334, 157] width 668 height 315
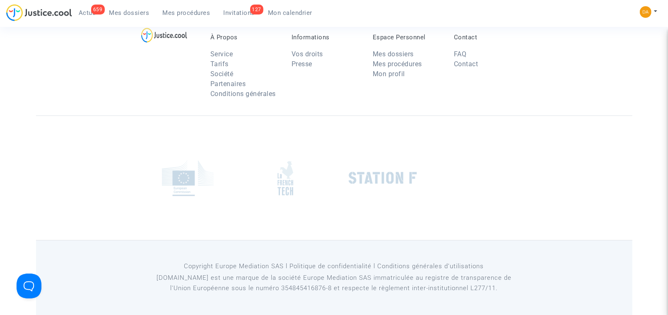
scroll to position [496, 0]
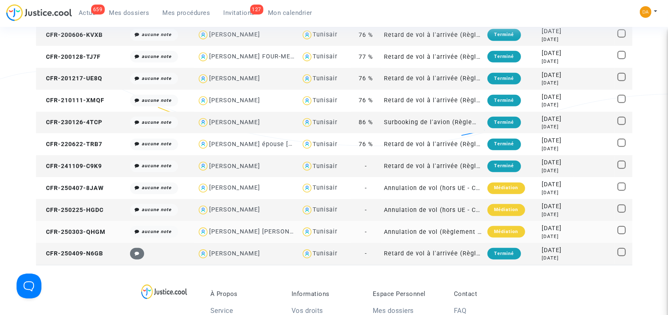
click at [439, 229] on td "Annulation de vol (Règlement CE n°261/2004)" at bounding box center [432, 232] width 103 height 22
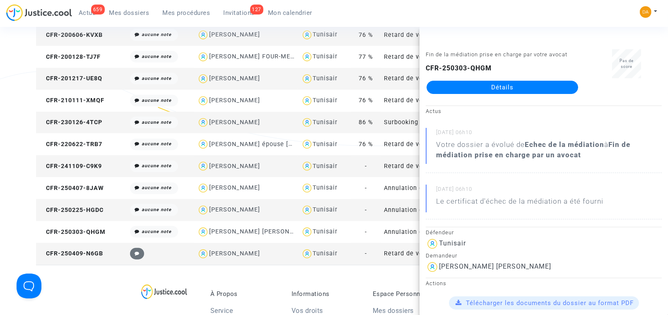
click at [509, 81] on link "Détails" at bounding box center [501, 87] width 151 height 13
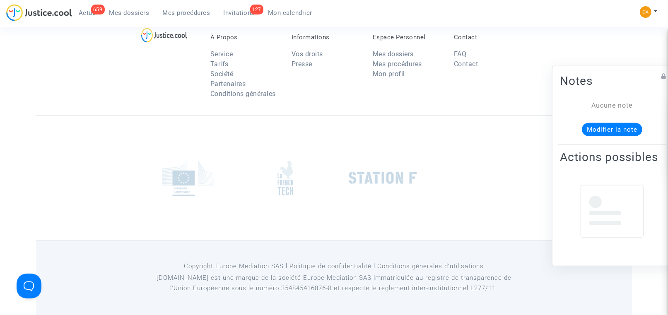
scroll to position [496, 0]
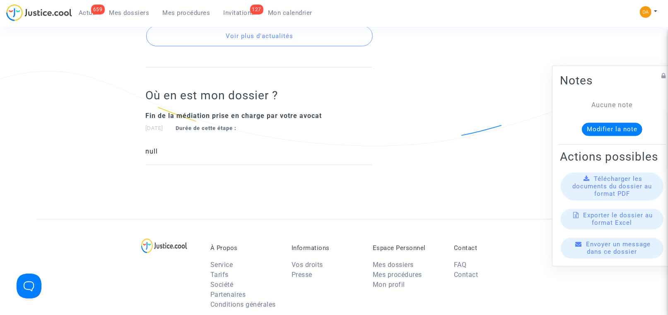
click at [592, 194] on span "Télécharger les documents du dossier au format PDF" at bounding box center [611, 186] width 79 height 22
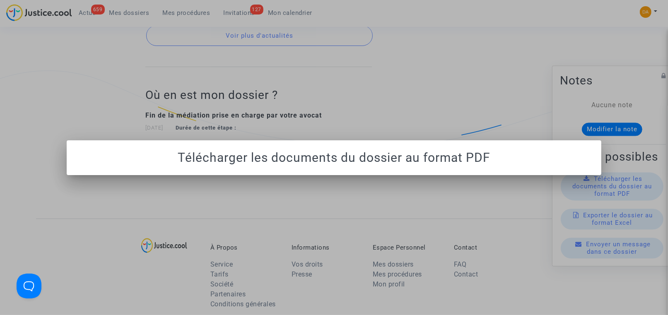
scroll to position [0, 0]
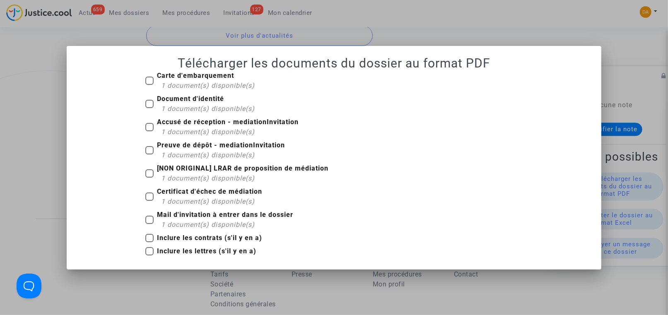
click at [18, 76] on div at bounding box center [334, 157] width 668 height 315
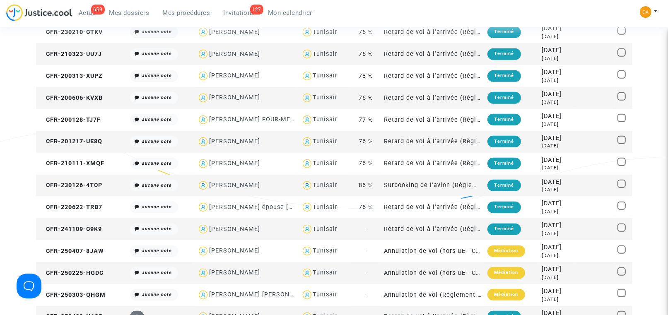
scroll to position [310, 0]
